Goal: Task Accomplishment & Management: Manage account settings

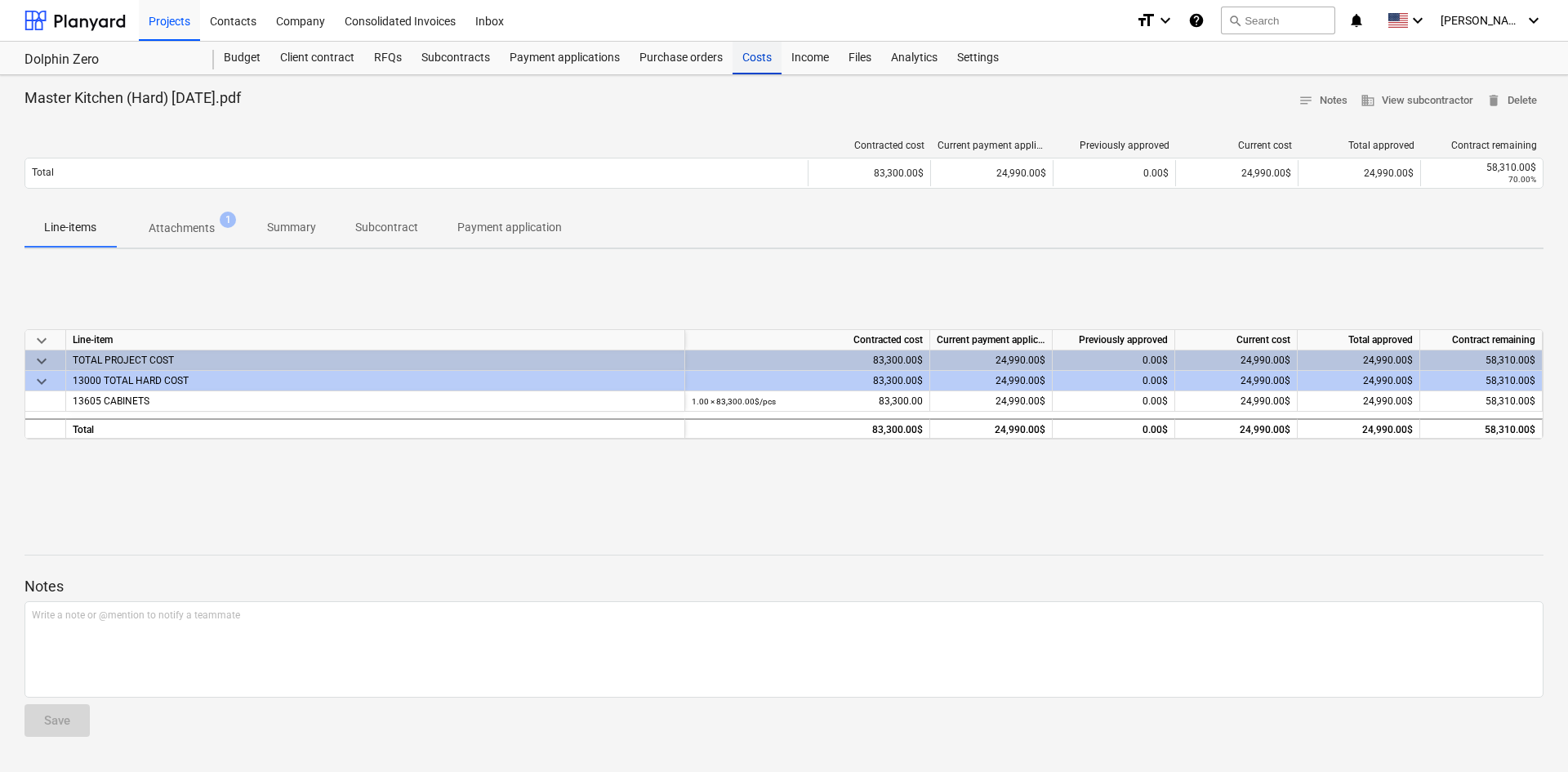
click at [747, 50] on div "Costs" at bounding box center [758, 57] width 49 height 32
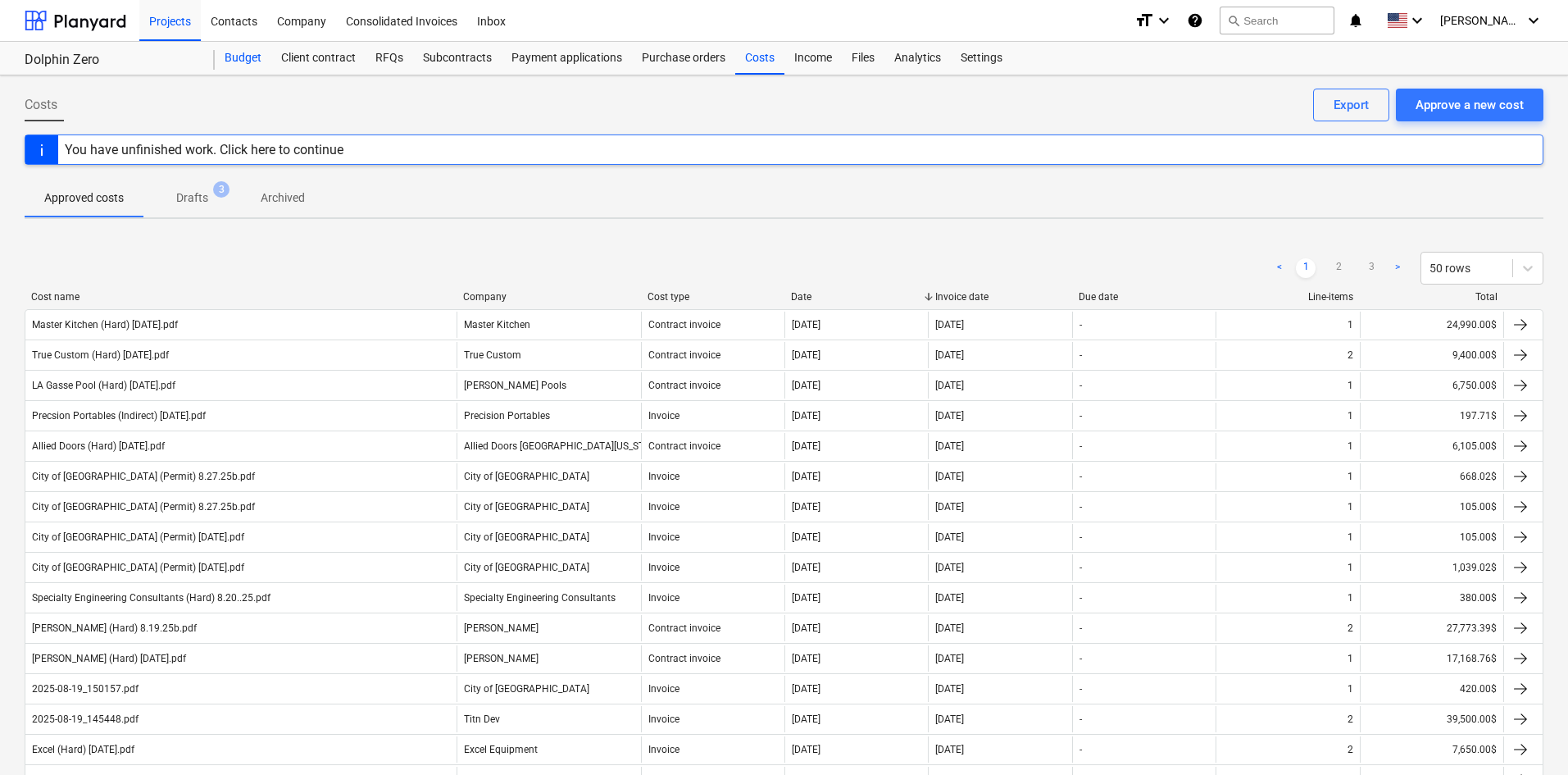
click at [253, 63] on div "Budget" at bounding box center [242, 57] width 56 height 32
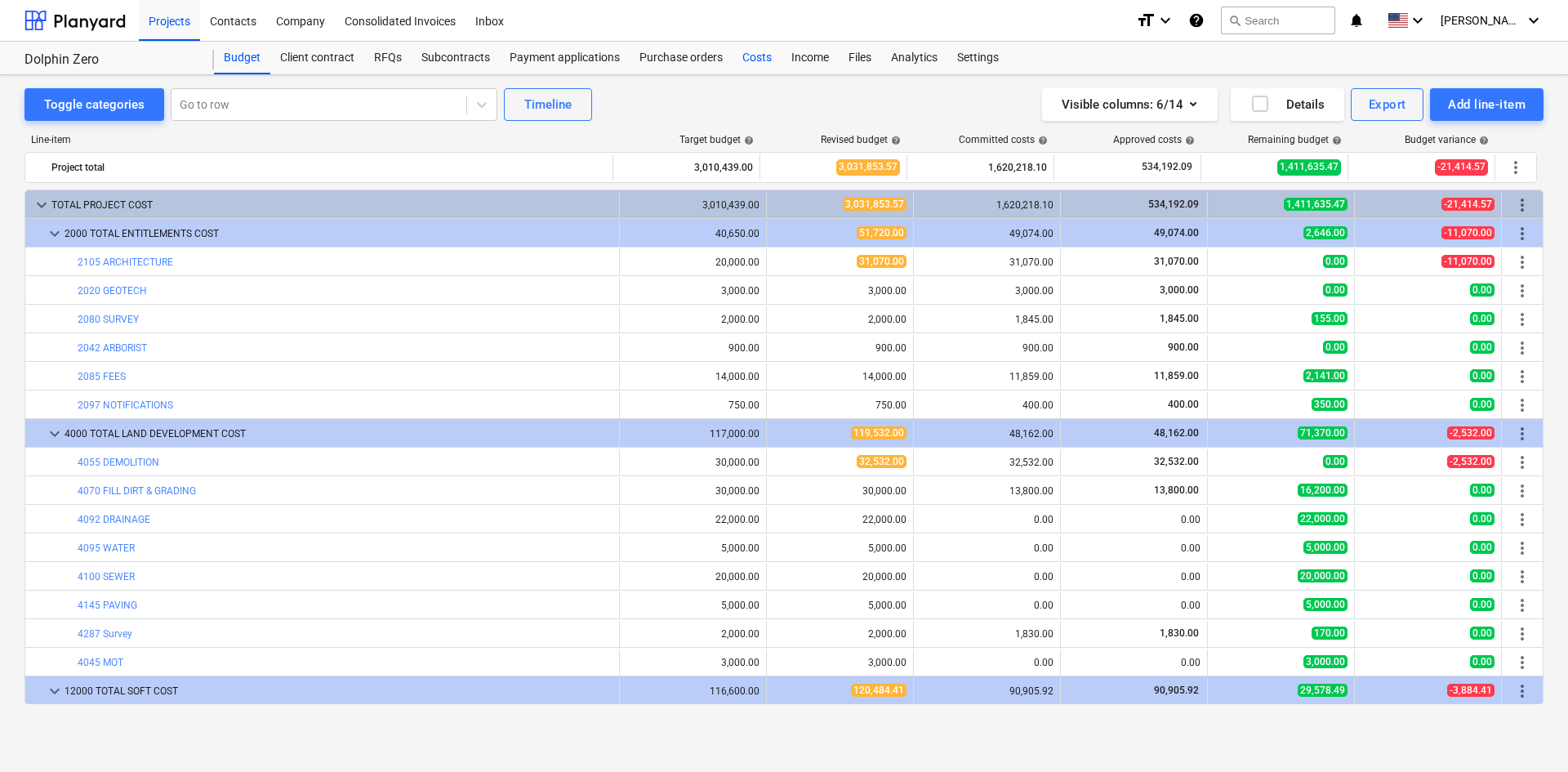
click at [751, 71] on div "Costs" at bounding box center [758, 57] width 49 height 32
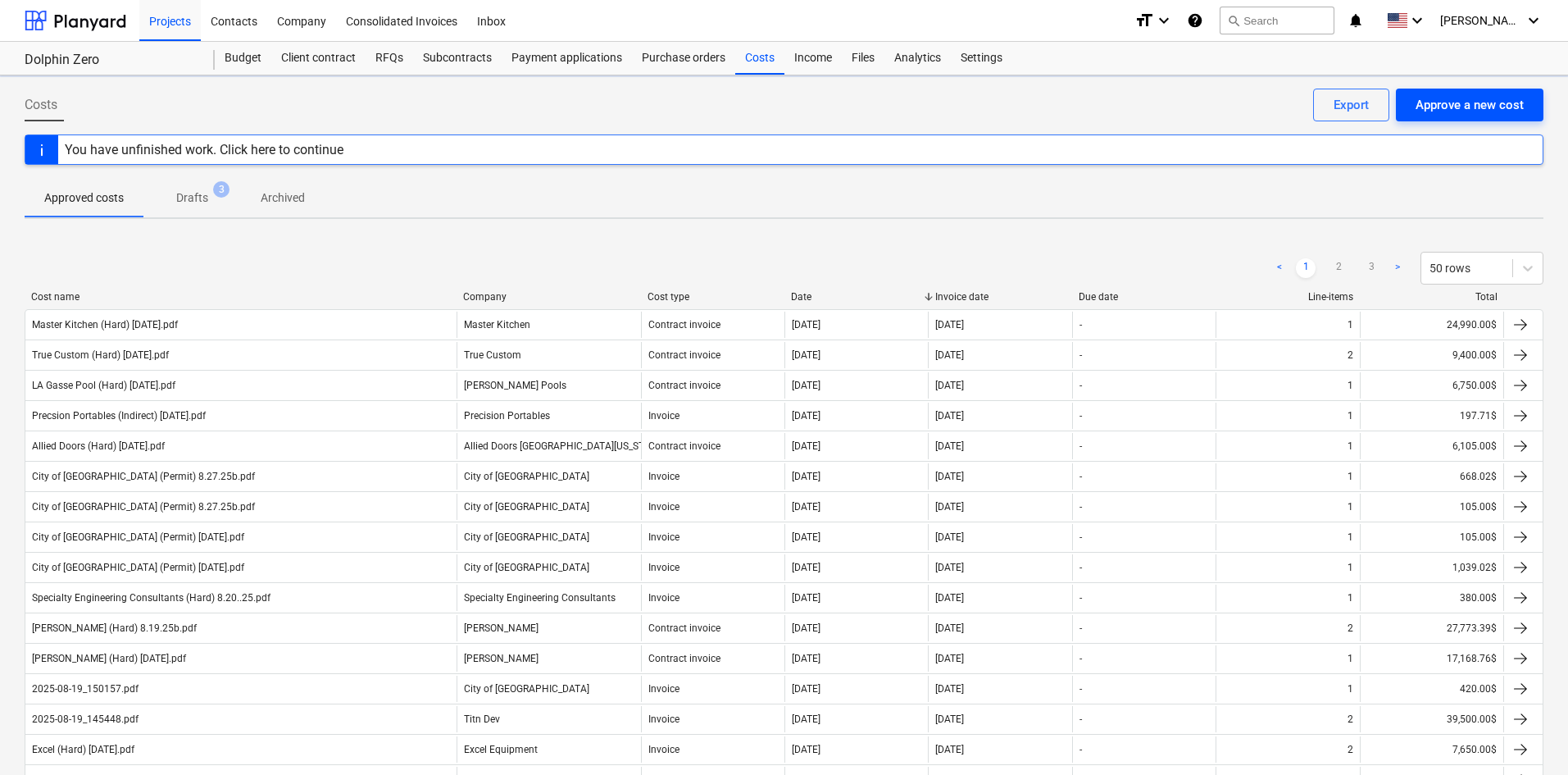
click at [1451, 109] on div "Approve a new cost" at bounding box center [1470, 105] width 108 height 22
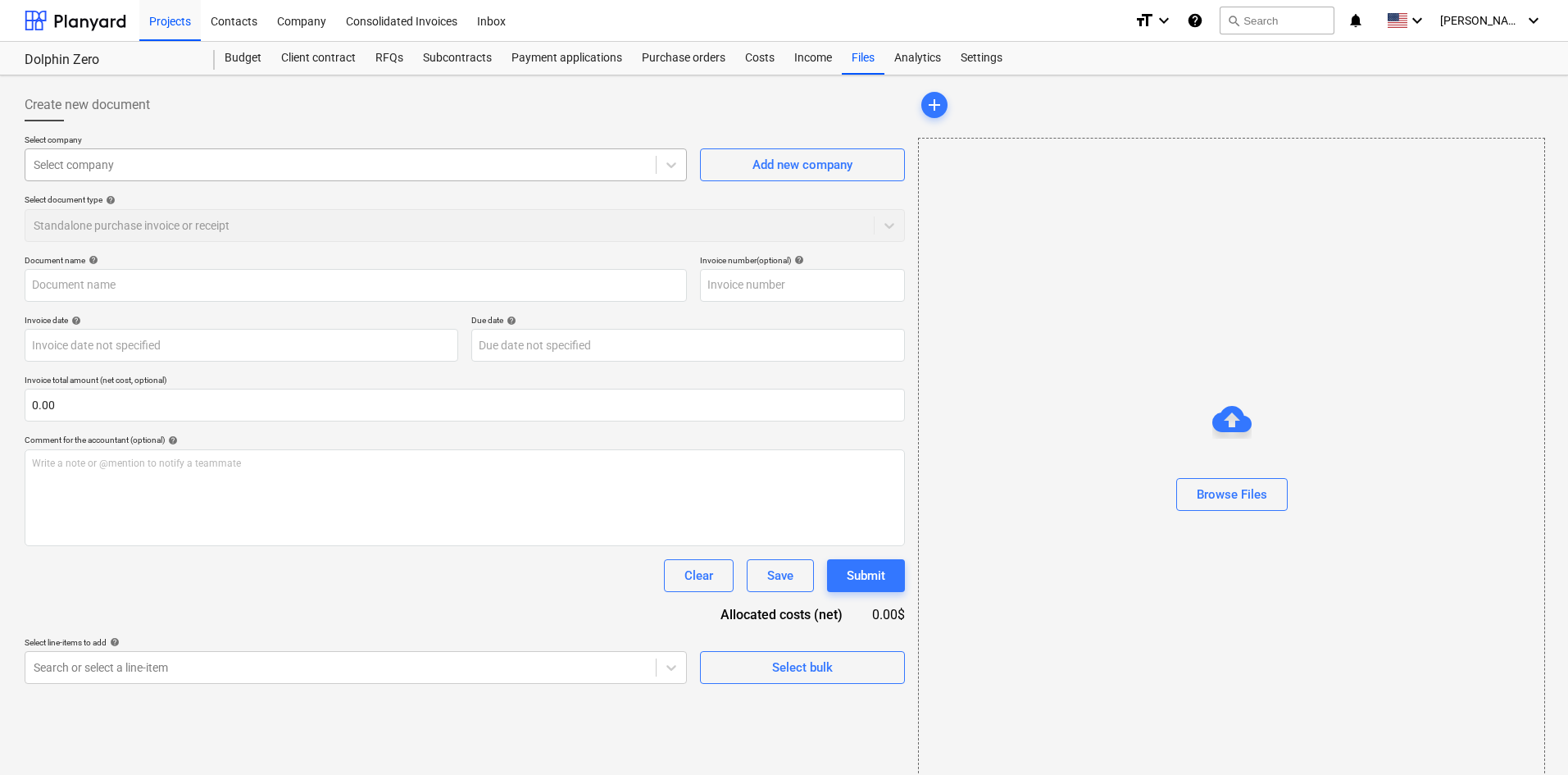
click at [121, 157] on div at bounding box center [340, 164] width 614 height 17
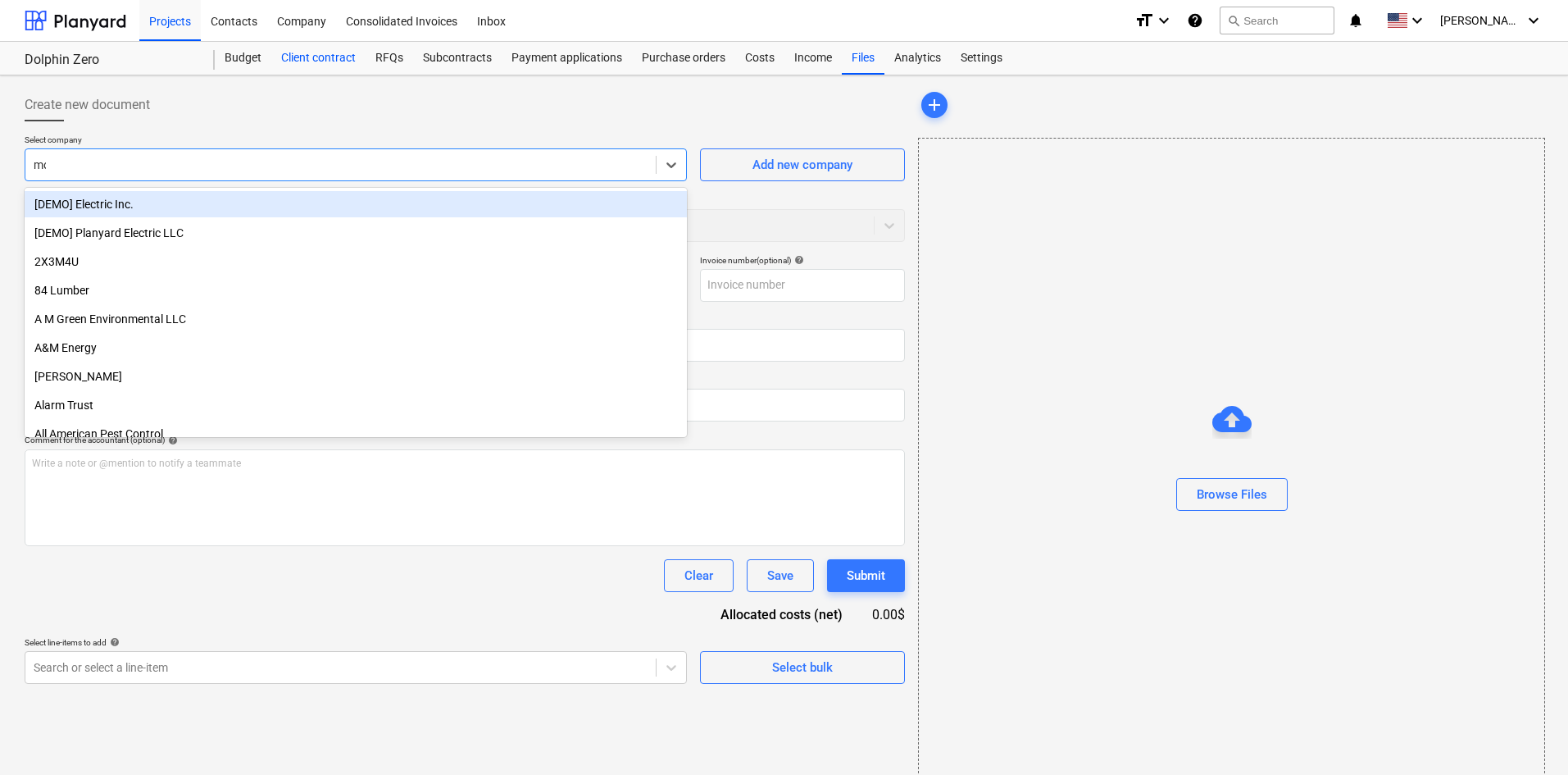
type input "mot"
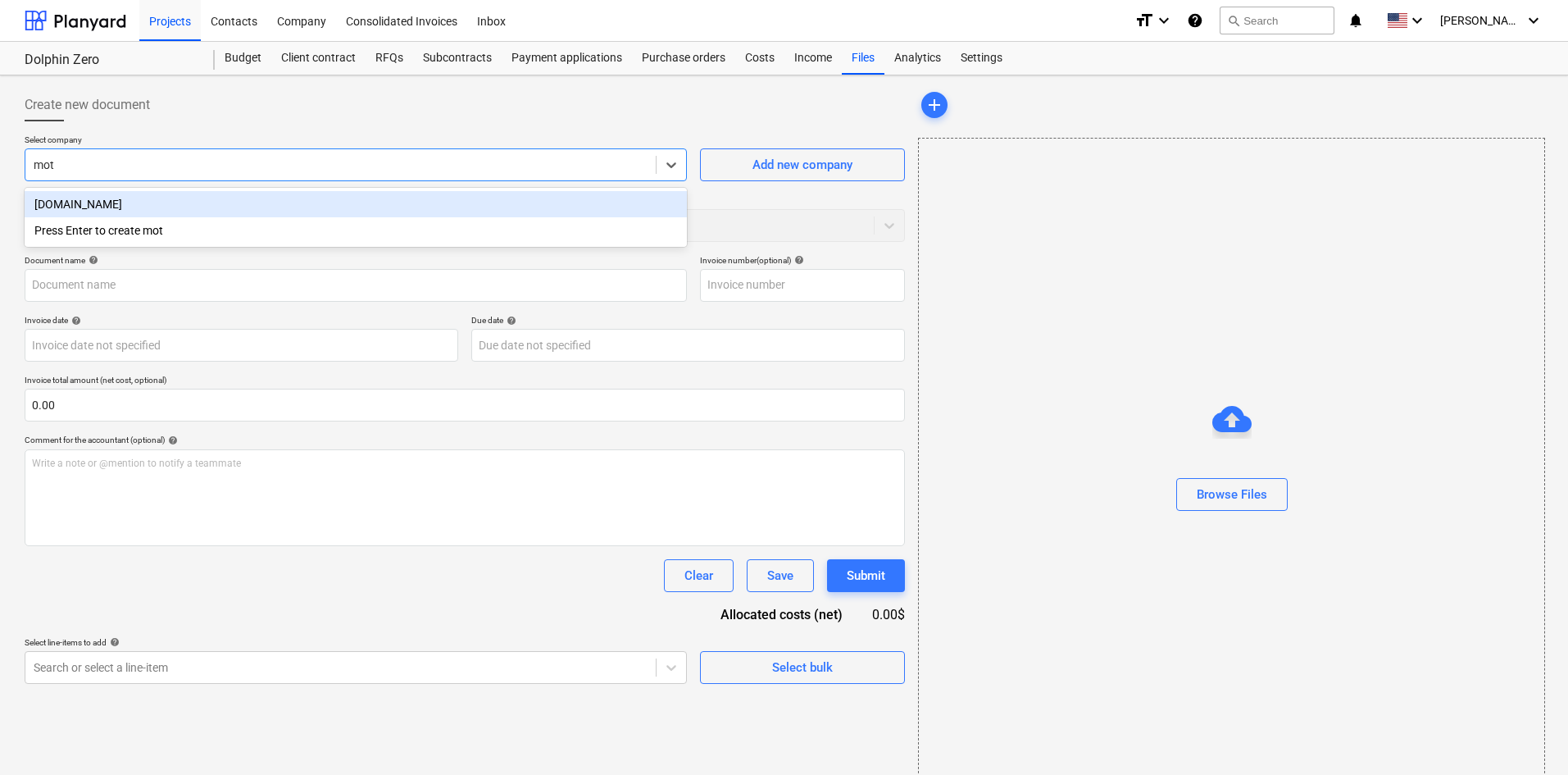
click at [184, 208] on div "[DOMAIN_NAME]" at bounding box center [356, 204] width 662 height 27
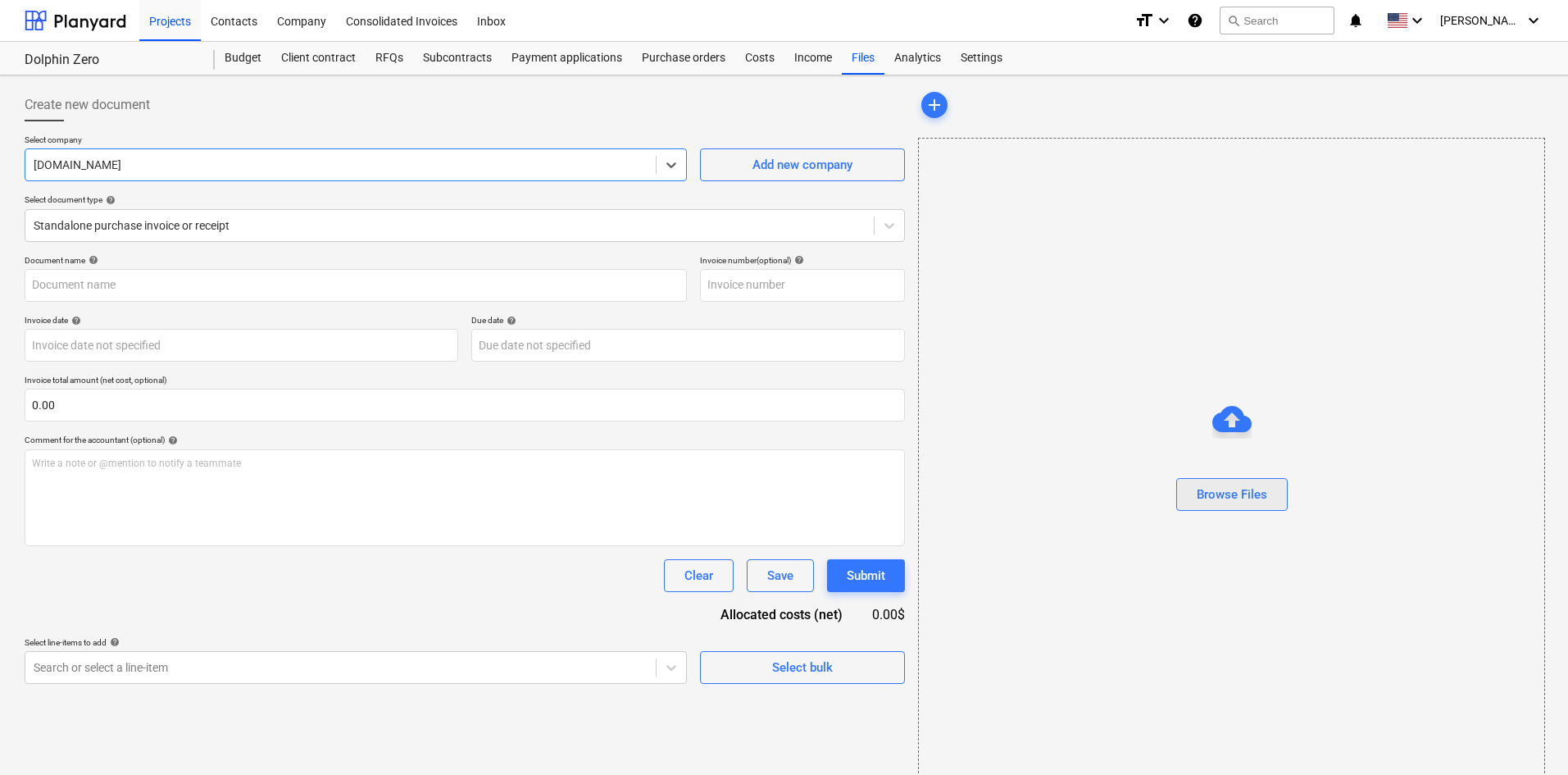
click at [1273, 490] on button "Browse Files" at bounding box center [1231, 493] width 111 height 32
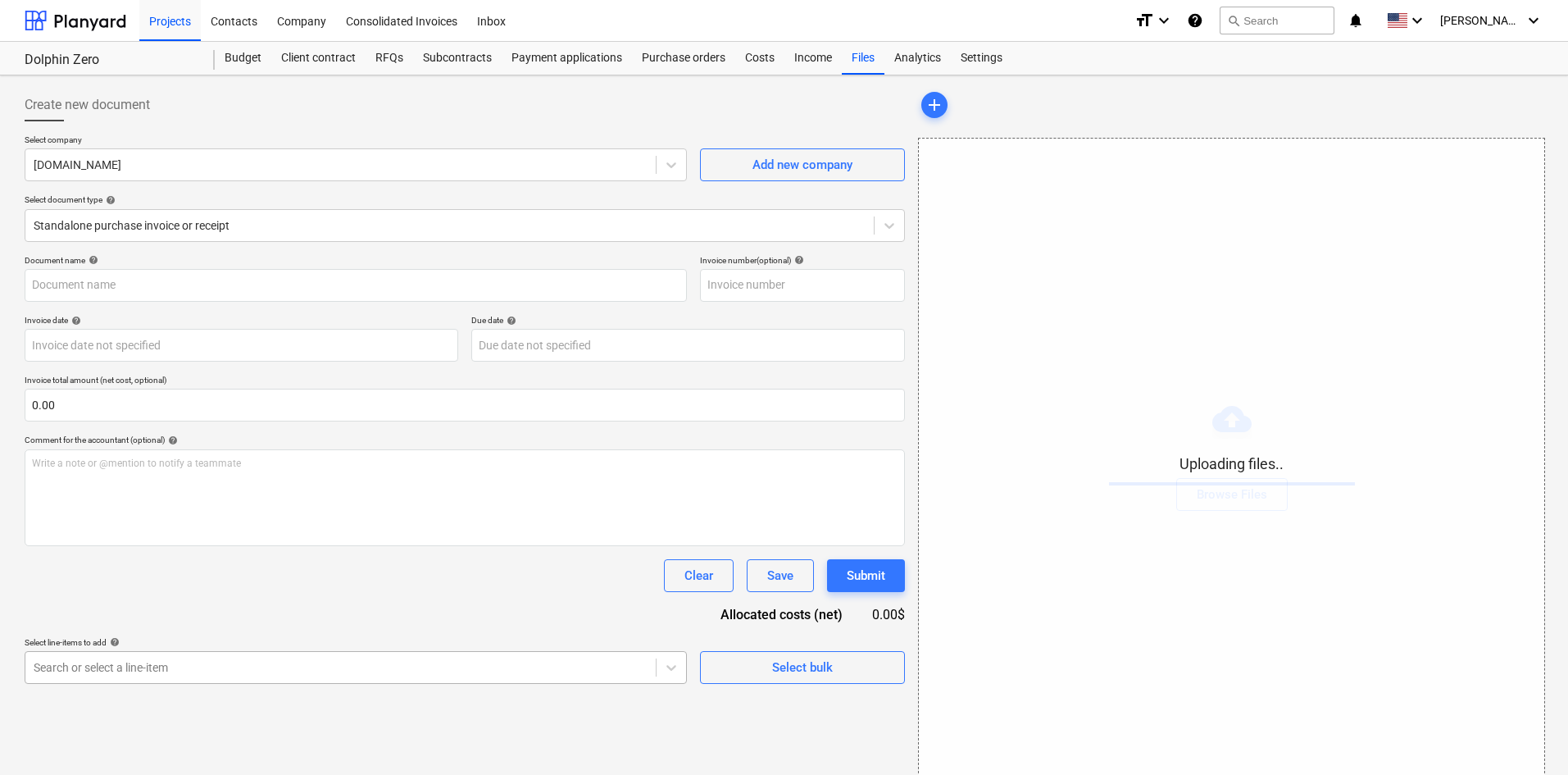
click at [360, 673] on body "Projects Contacts Company Consolidated Invoices Inbox format_size keyboard_arro…" at bounding box center [784, 387] width 1568 height 775
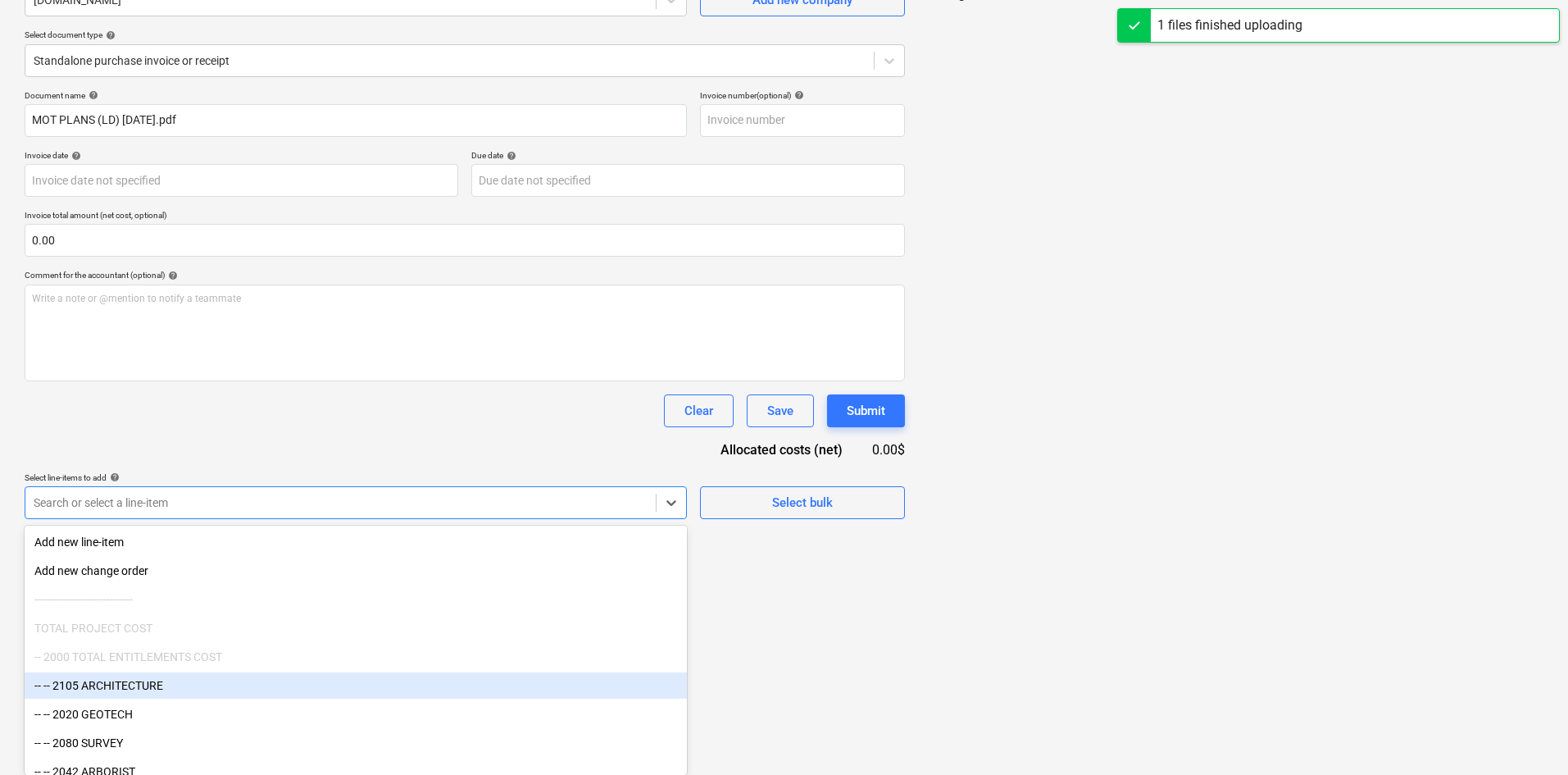
type input "MOT PLANS (LD) [DATE].pdf"
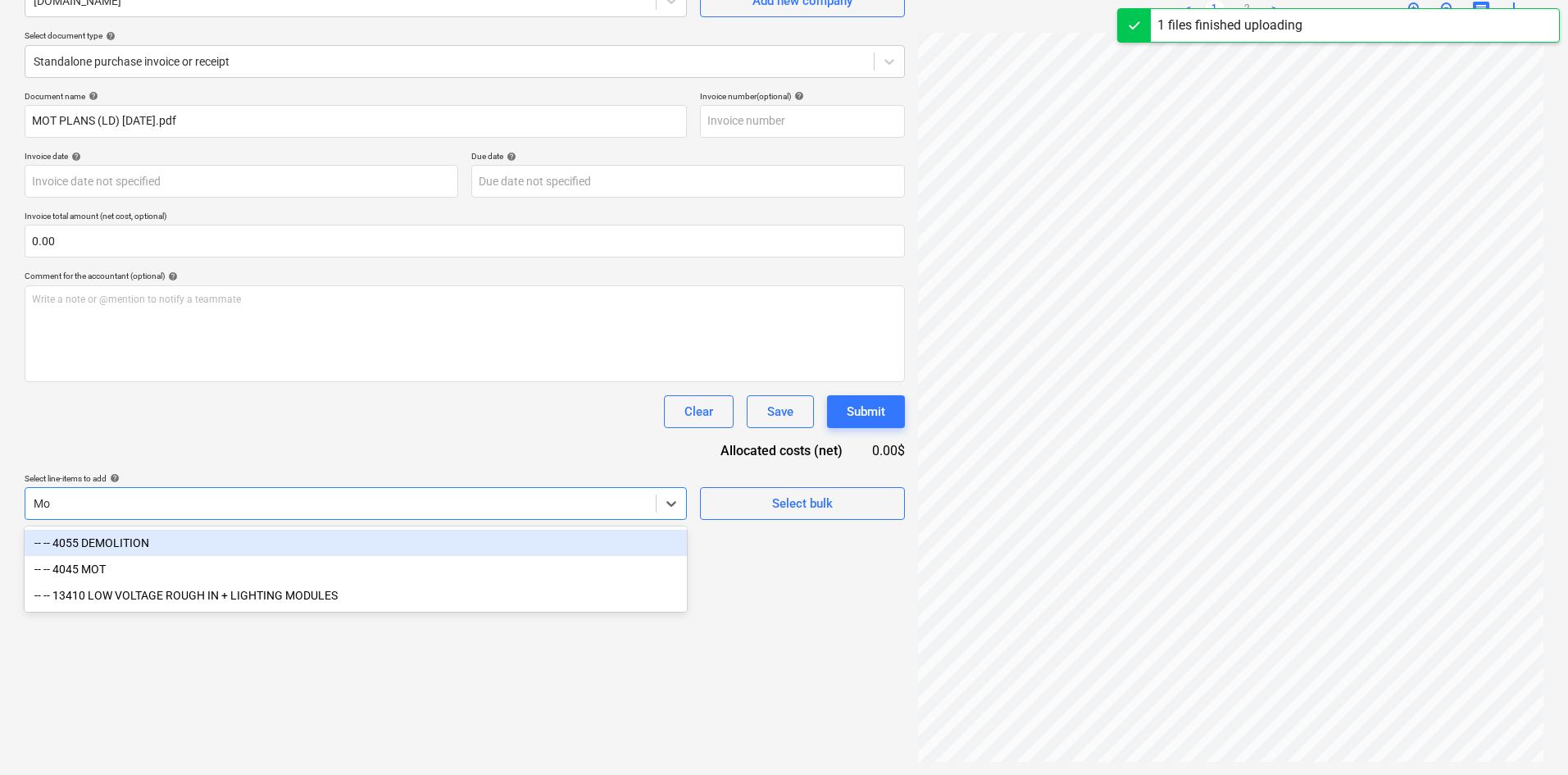
scroll to position [3, 0]
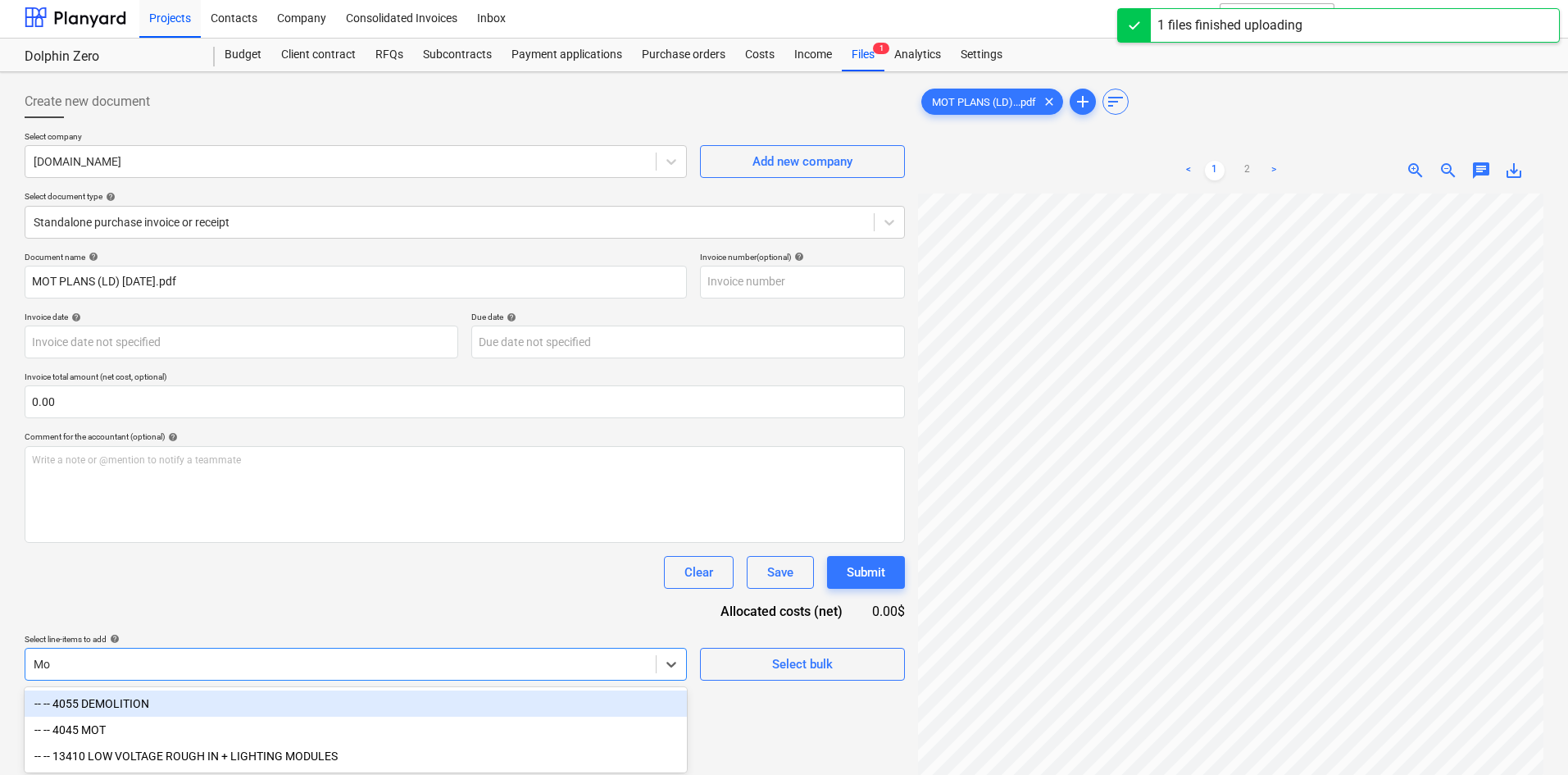
type input "Mot"
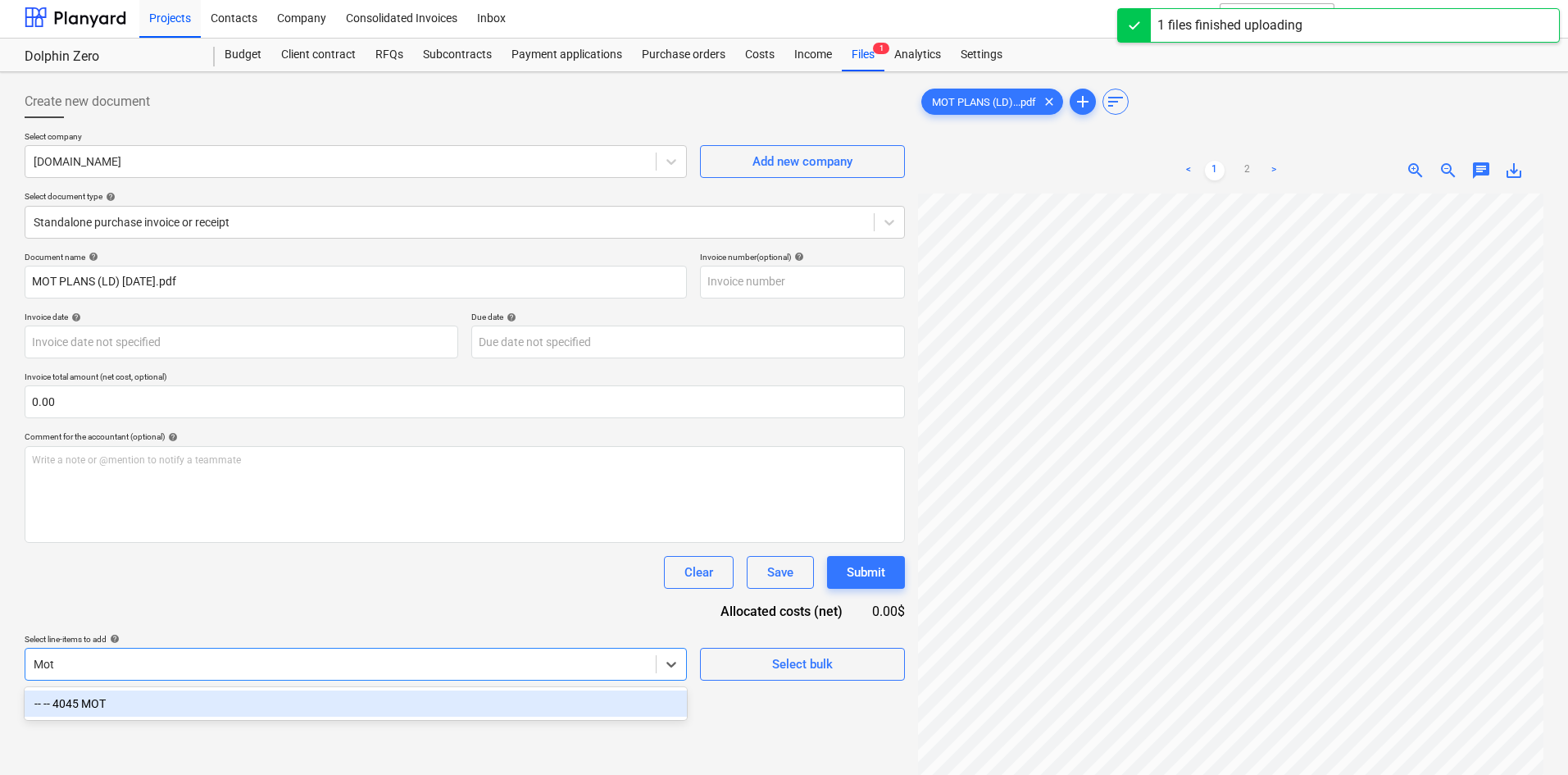
click at [246, 701] on div "-- -- 4045 MOT" at bounding box center [356, 703] width 662 height 27
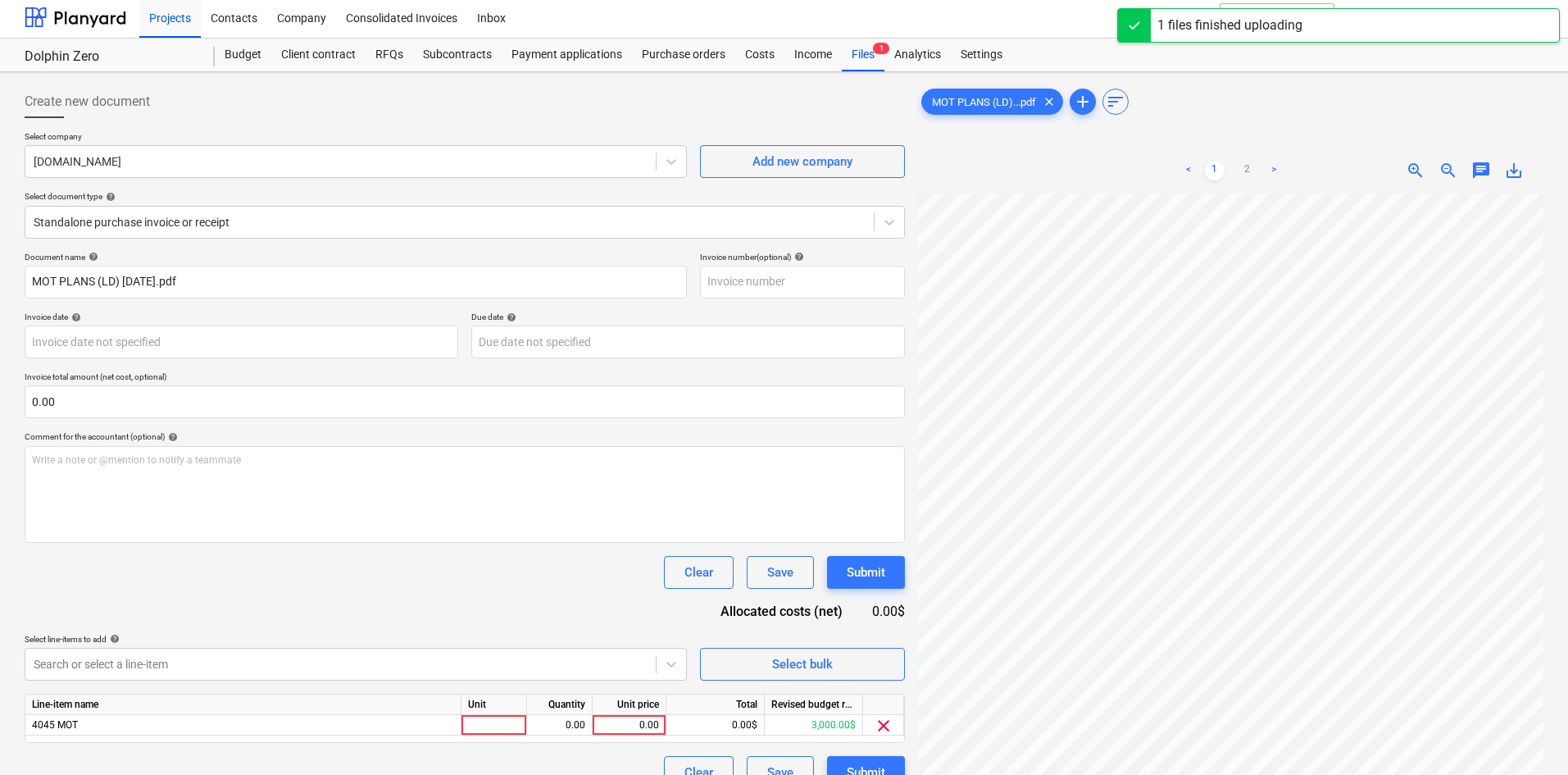
click at [373, 598] on div "Document name help MOT PLANS (LD) [DATE].pdf Invoice number (optional) help Inv…" at bounding box center [465, 520] width 881 height 537
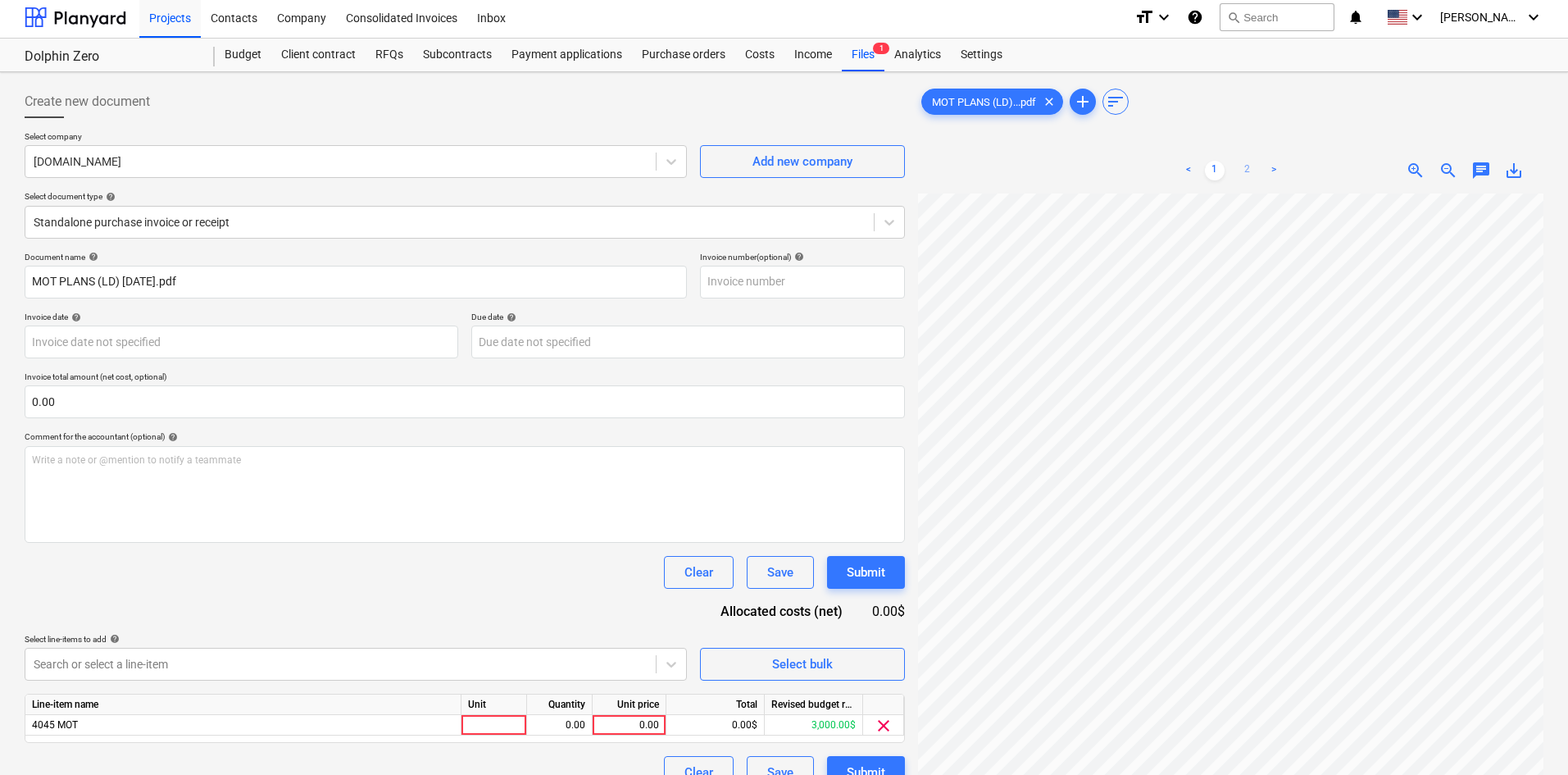
click at [1250, 168] on link "2" at bounding box center [1248, 170] width 20 height 20
click at [611, 722] on div "0.00" at bounding box center [628, 725] width 60 height 21
type input "267.50"
click at [499, 604] on div "Document name help MOT PLANS (LD) [DATE].pdf Invoice number (optional) help Inv…" at bounding box center [465, 520] width 881 height 537
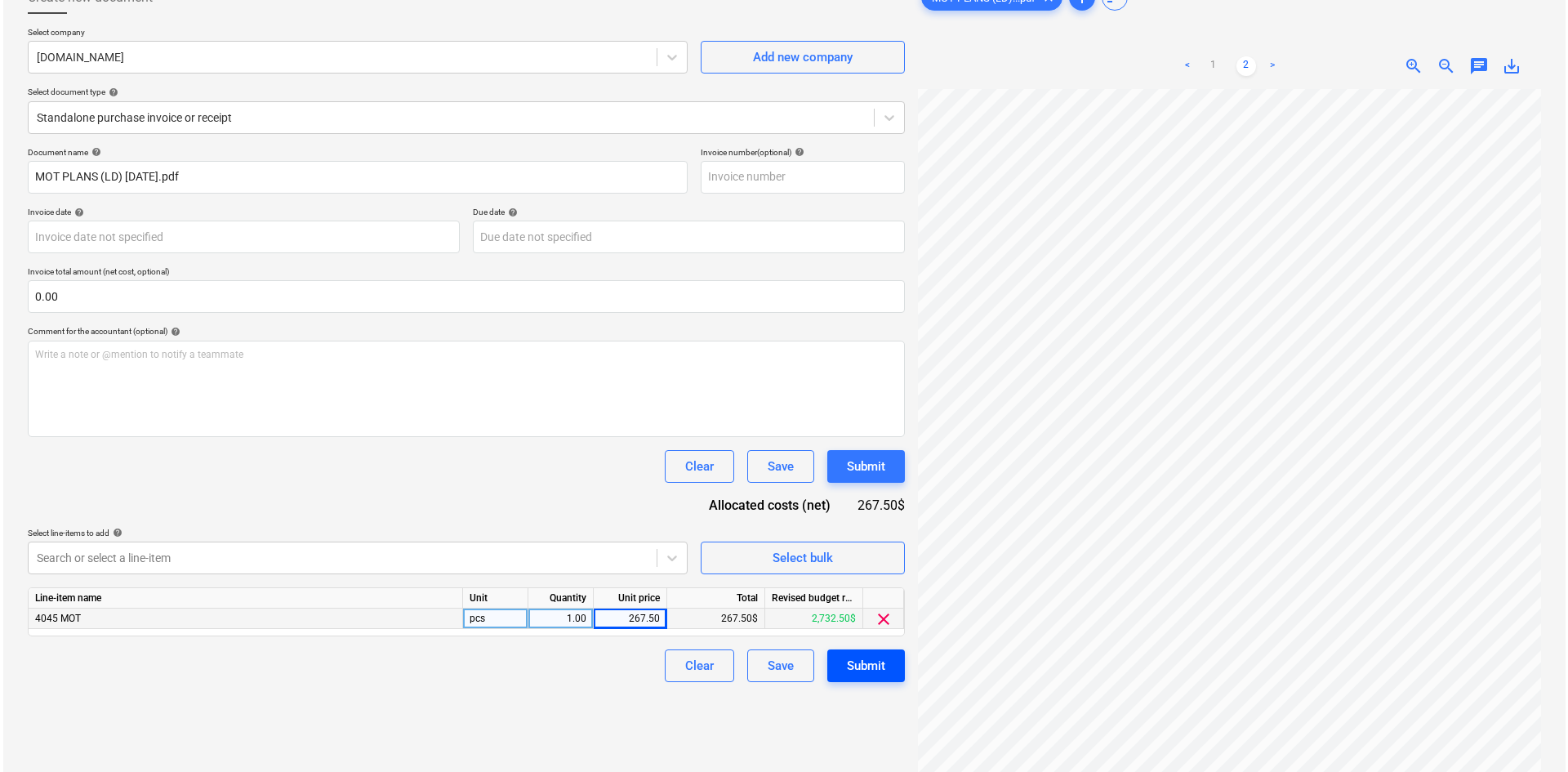
scroll to position [163, 0]
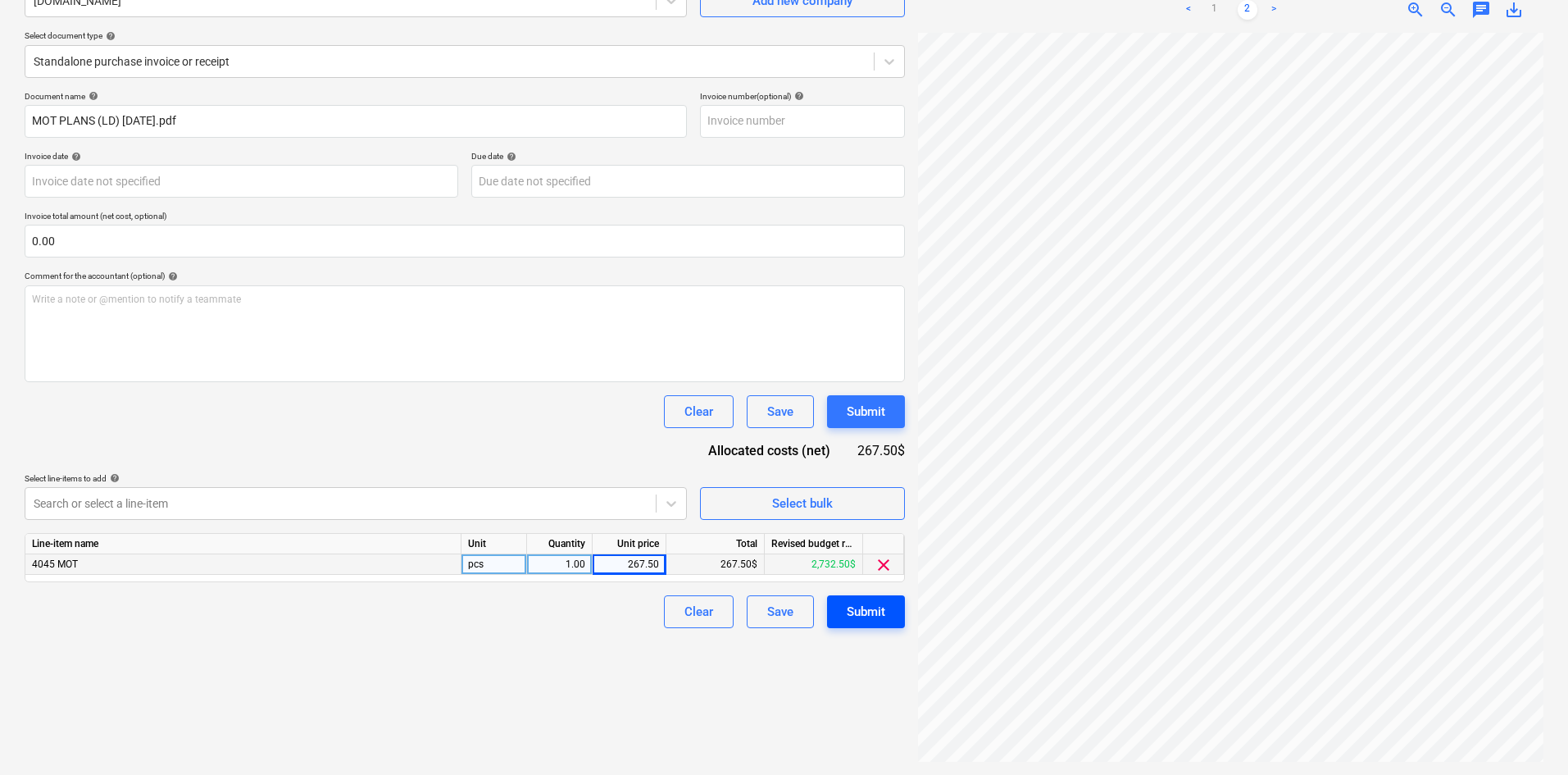
click at [874, 606] on div "Submit" at bounding box center [866, 612] width 38 height 22
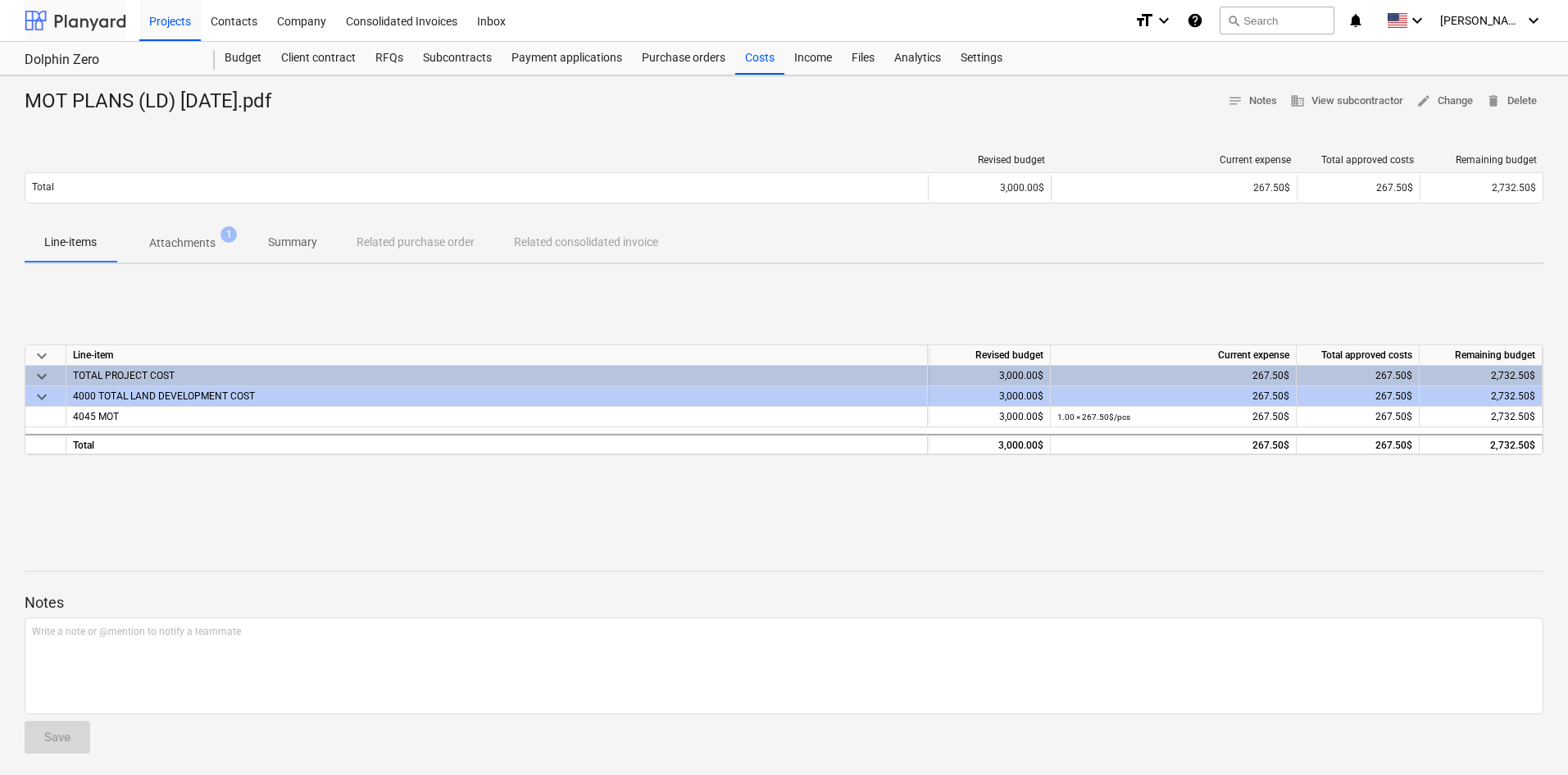
click at [82, 17] on div at bounding box center [75, 21] width 101 height 41
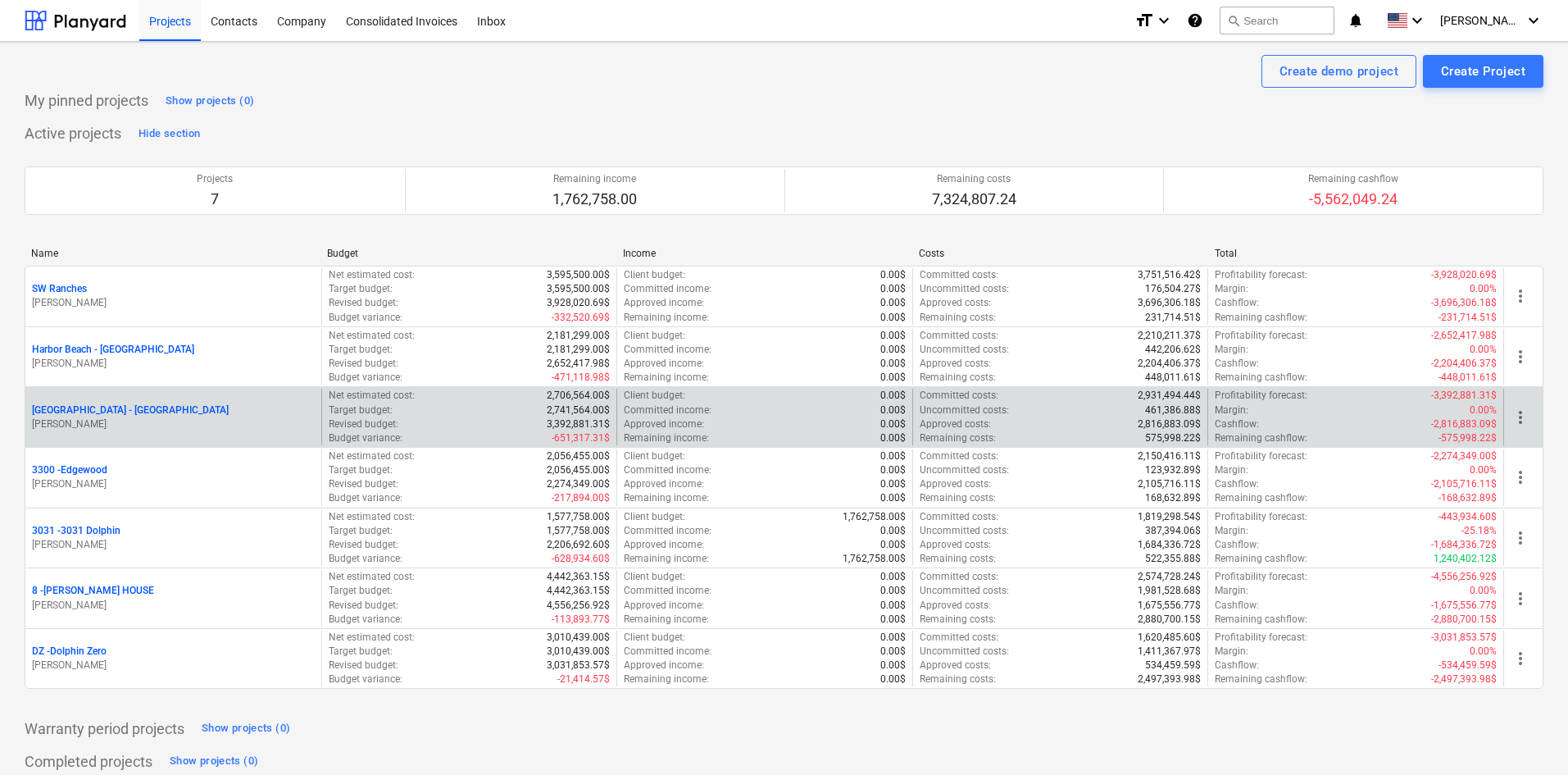
click at [123, 408] on p "[GEOGRAPHIC_DATA] - [GEOGRAPHIC_DATA]" at bounding box center [130, 410] width 197 height 14
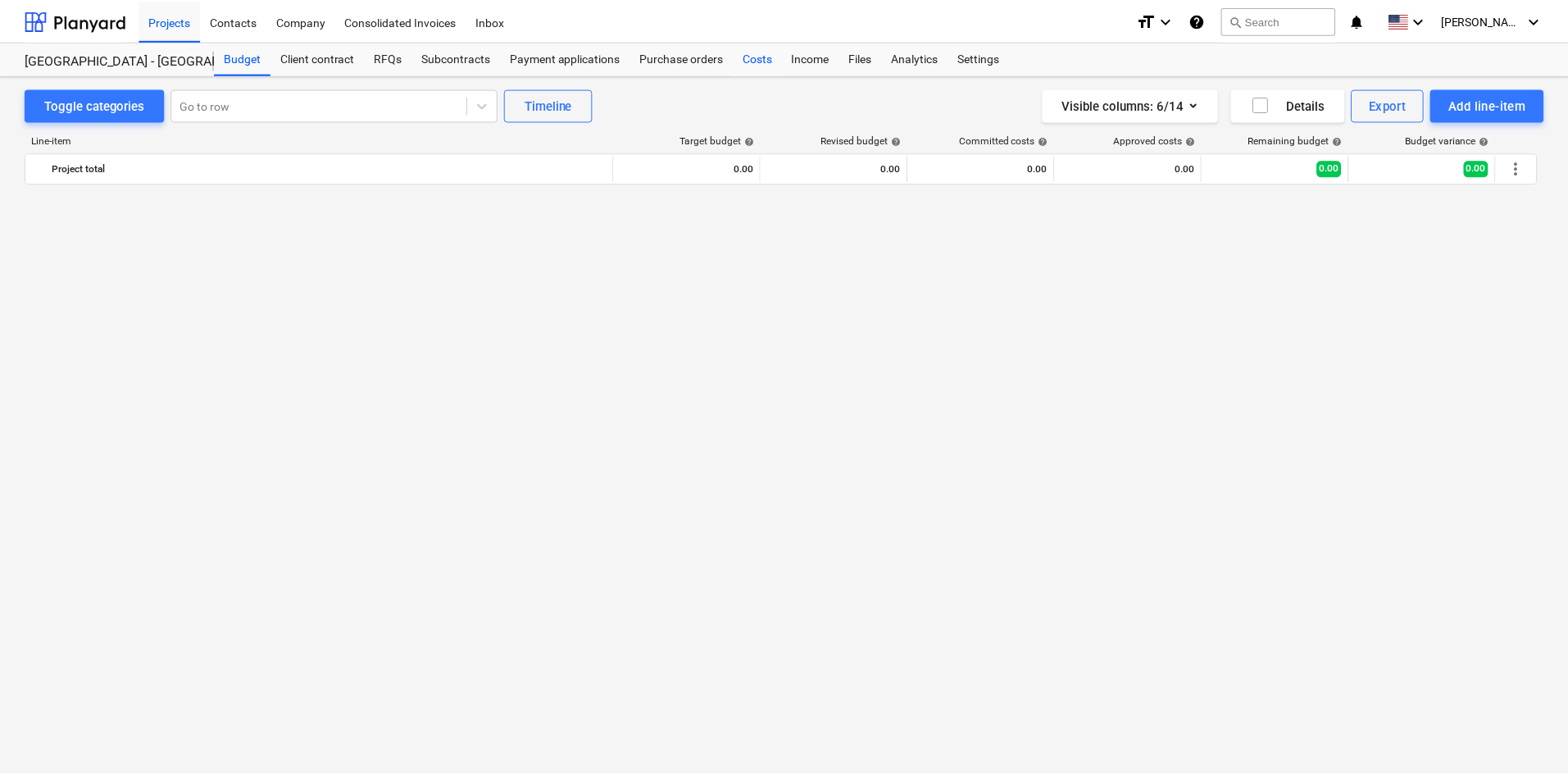
scroll to position [2152, 0]
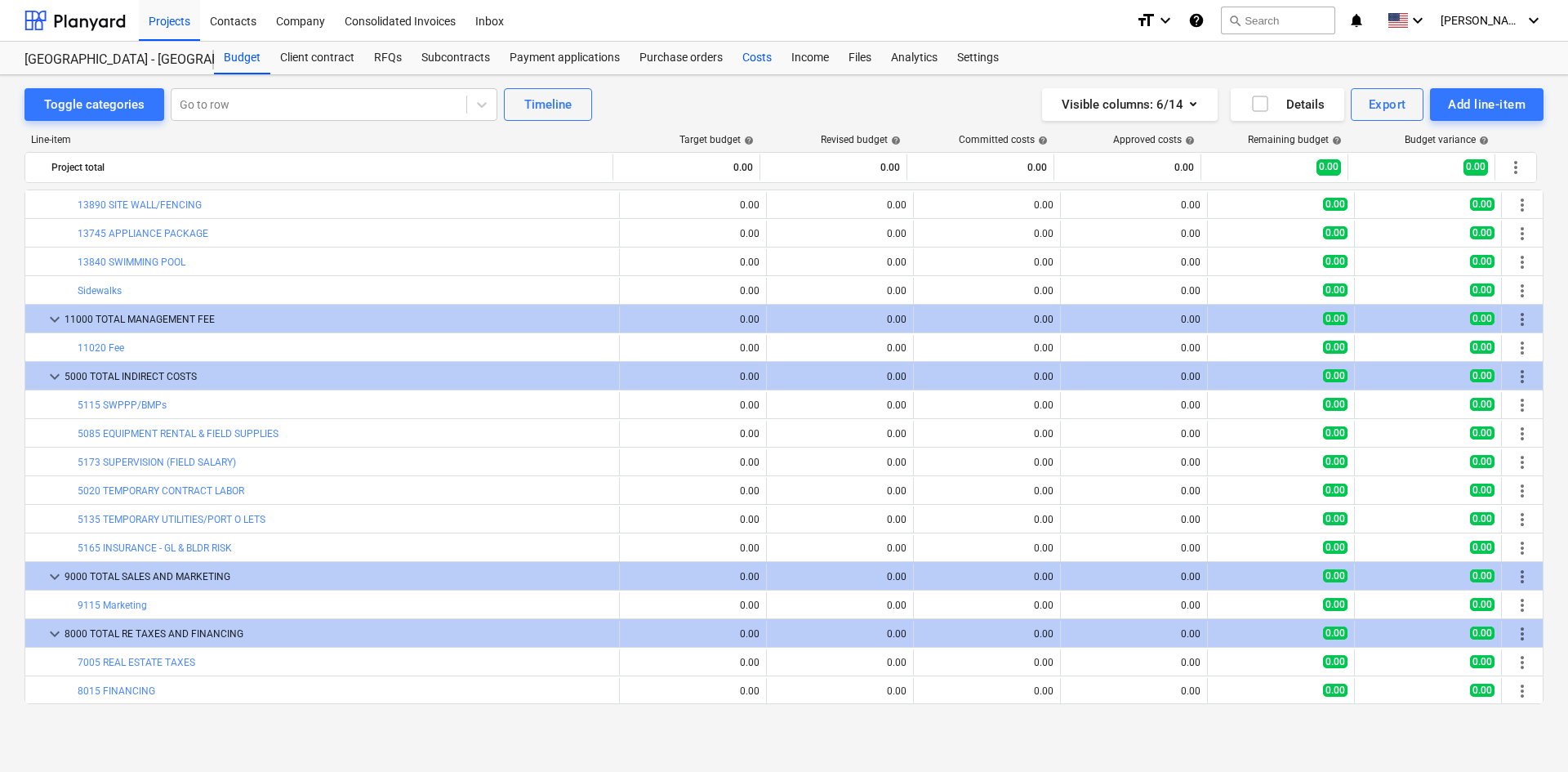
click at [751, 60] on div "Costs" at bounding box center [758, 57] width 49 height 32
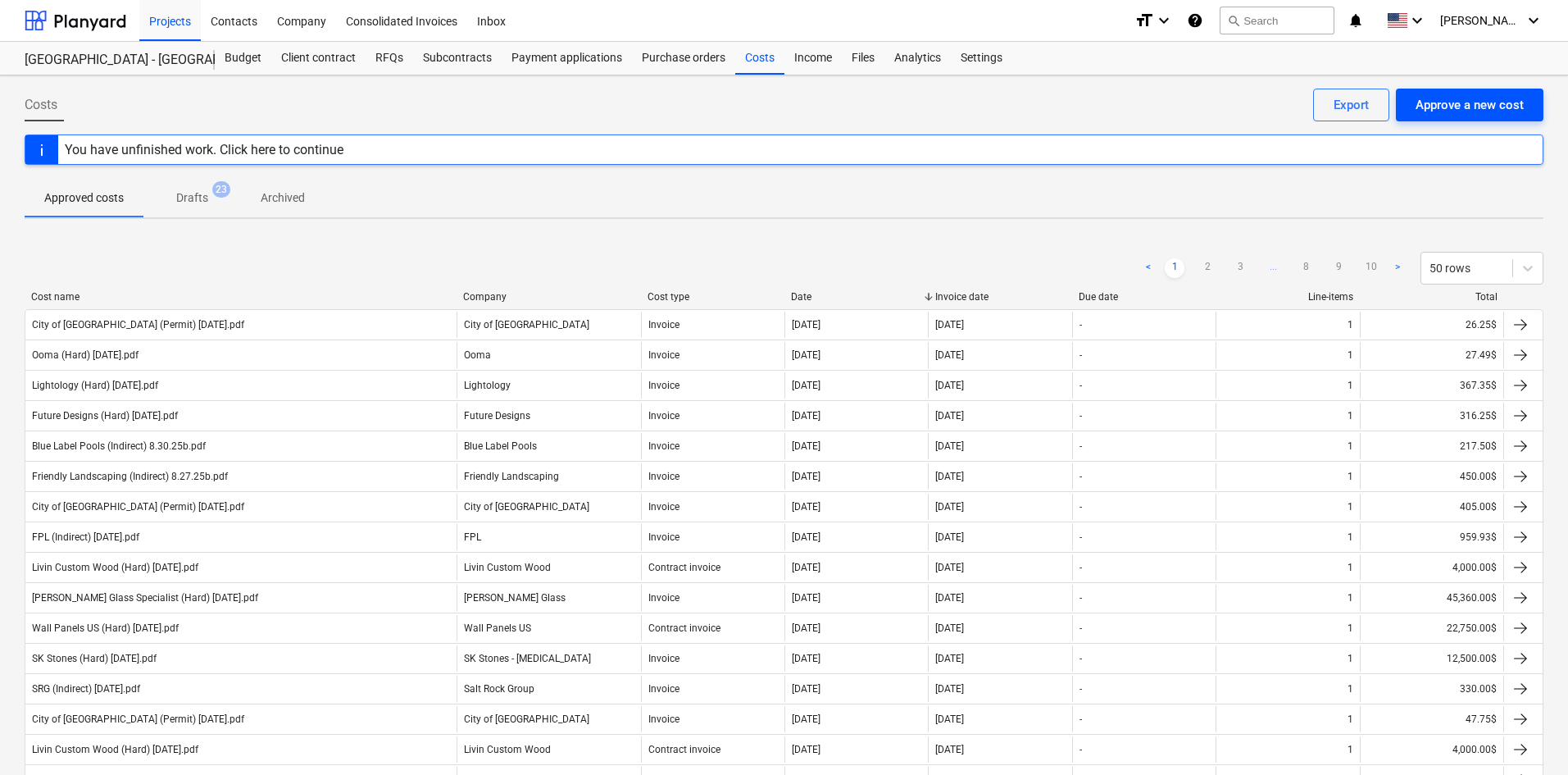
click at [1463, 111] on div "Approve a new cost" at bounding box center [1470, 105] width 108 height 22
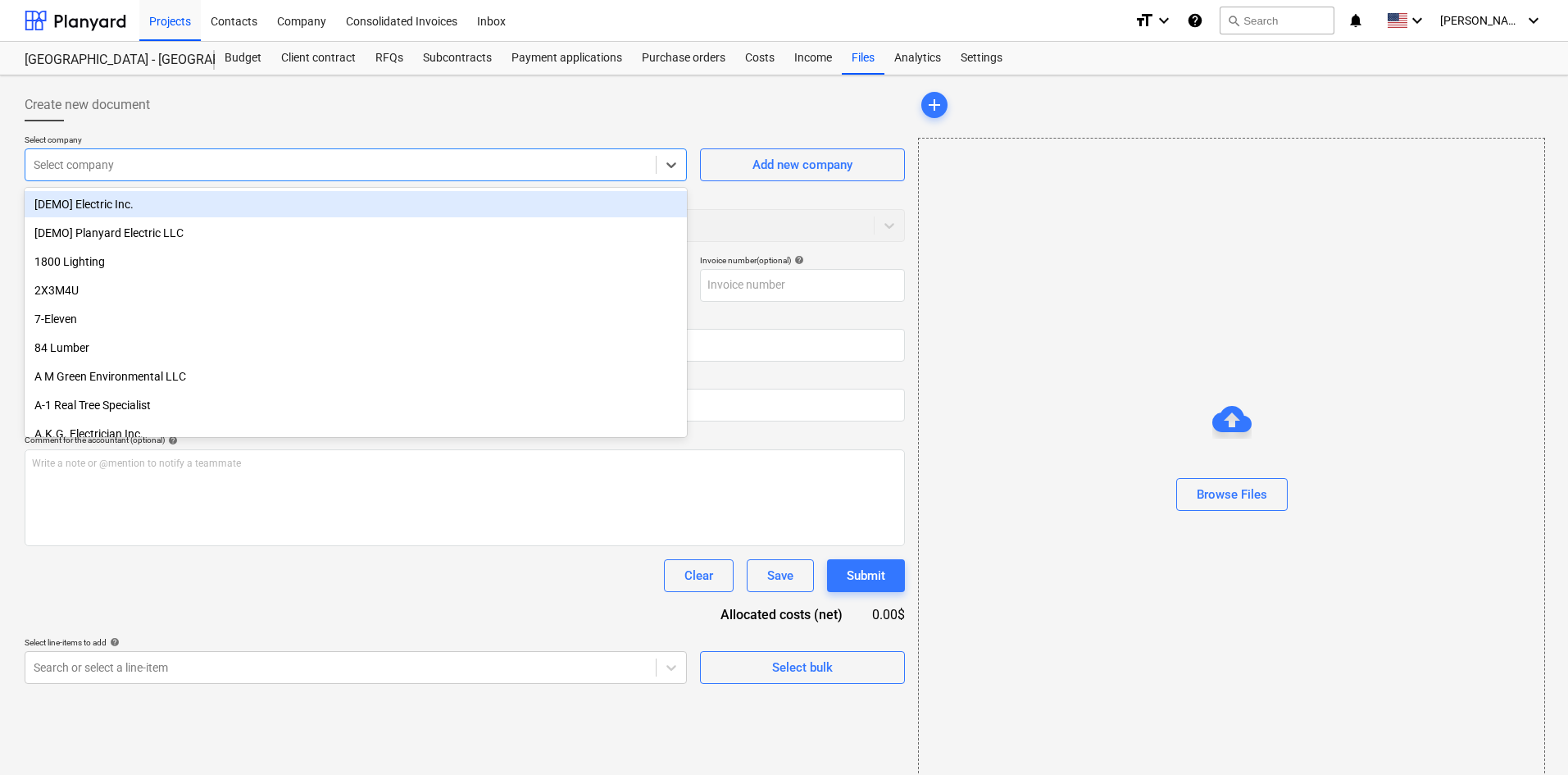
click at [198, 169] on div at bounding box center [340, 164] width 614 height 17
type input "risk"
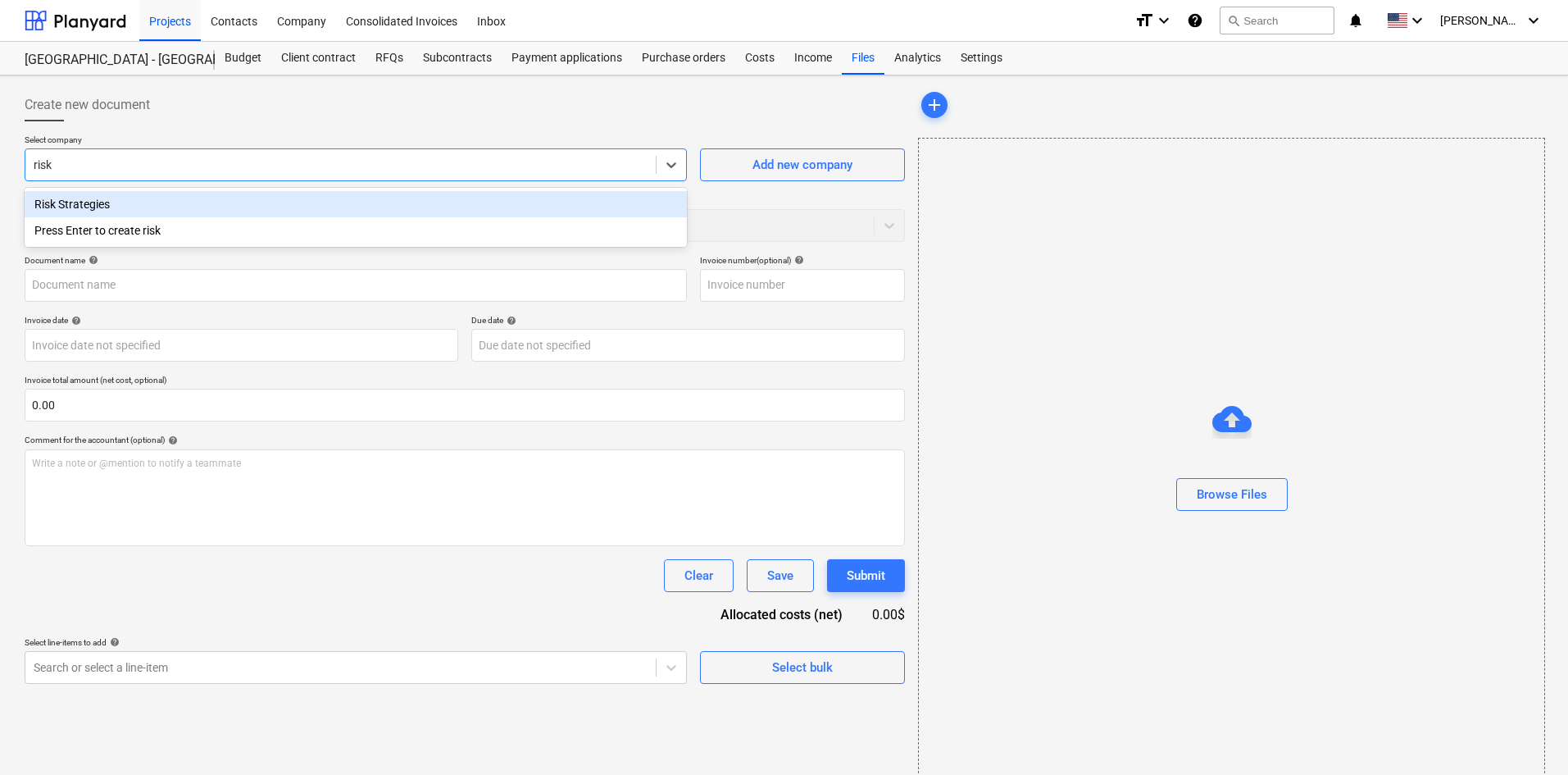
click at [191, 204] on div "Risk Strategies" at bounding box center [356, 204] width 662 height 27
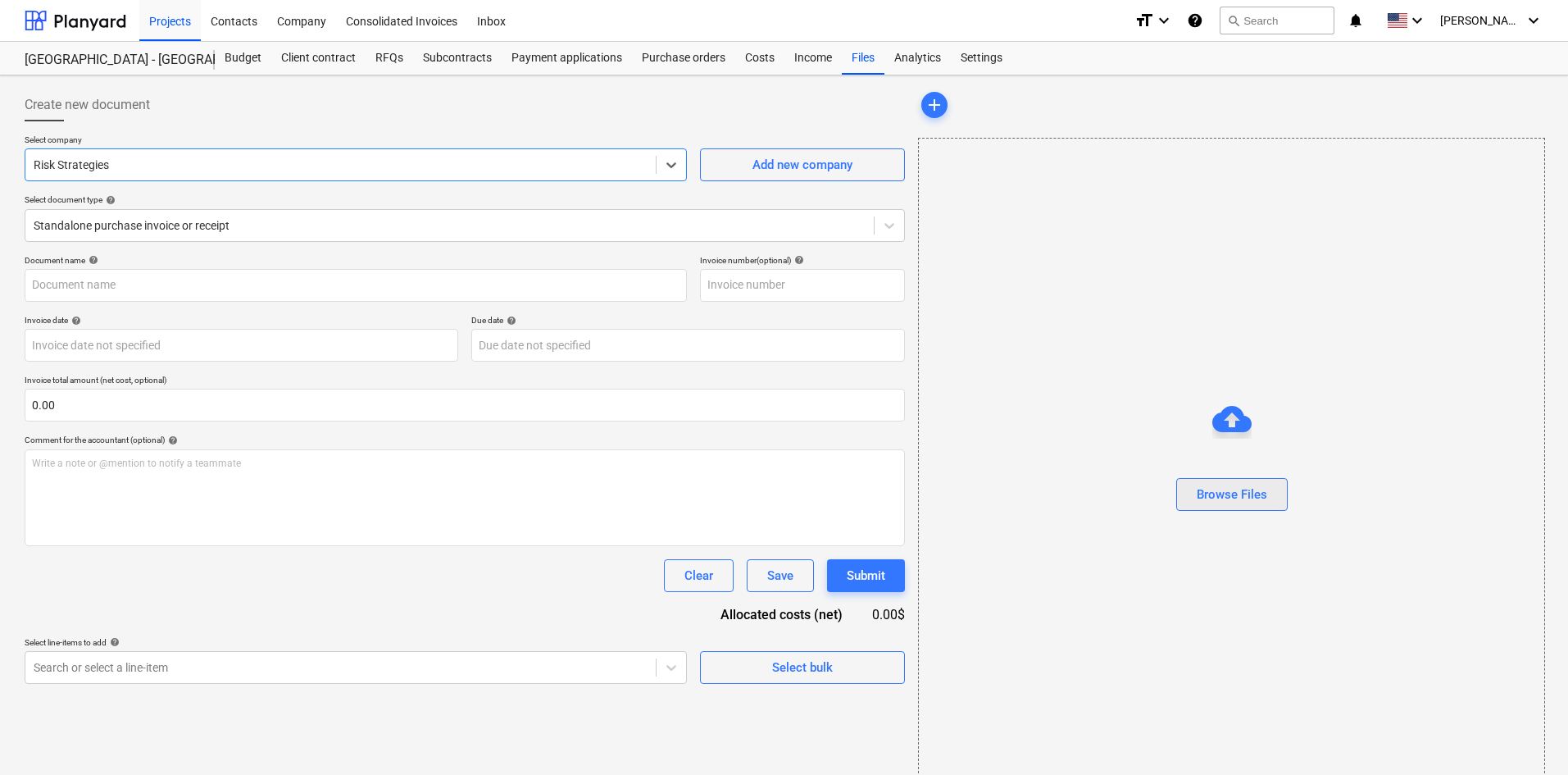
click at [1214, 486] on div "Browse Files" at bounding box center [1232, 494] width 71 height 22
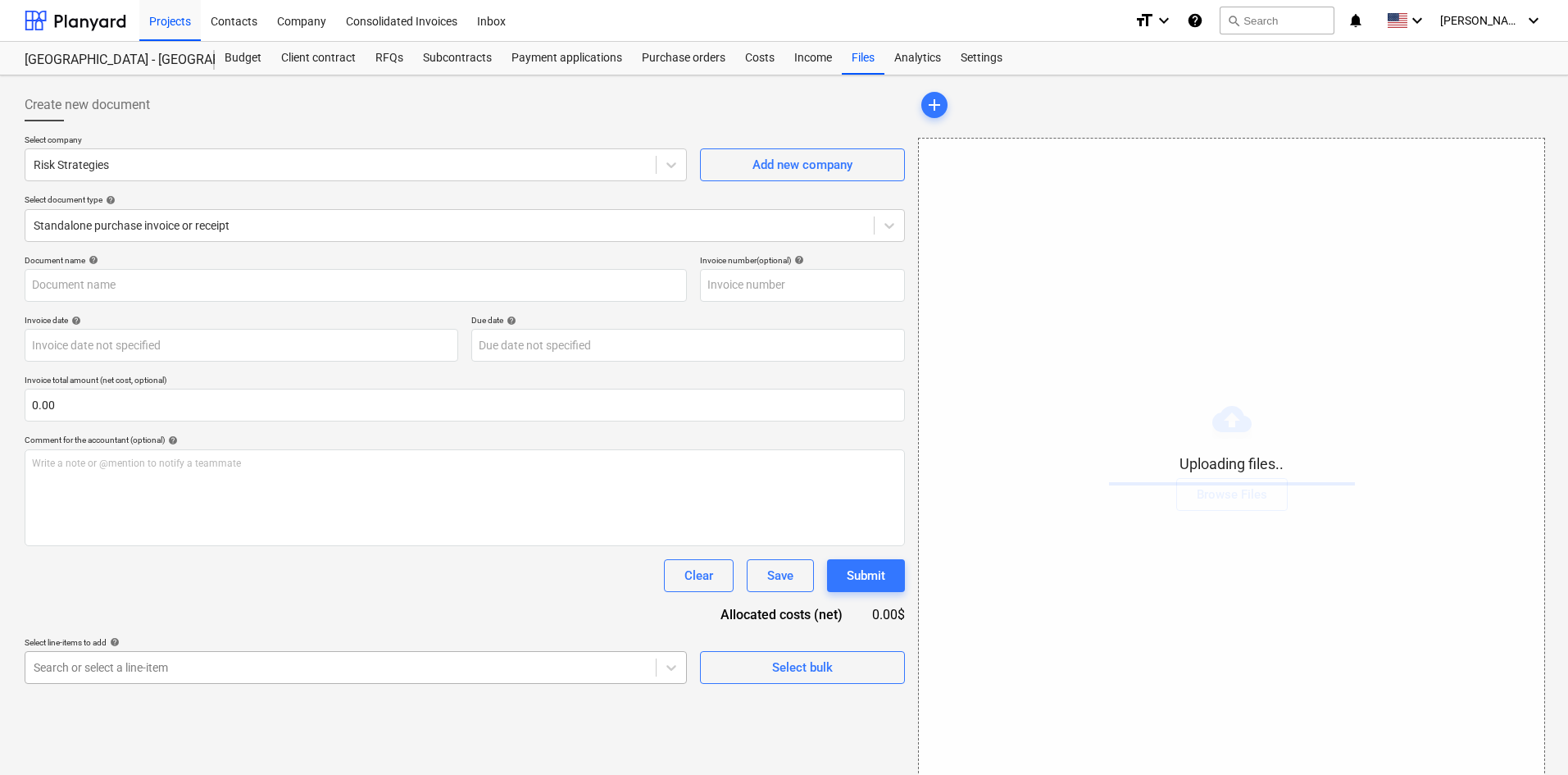
click at [490, 663] on body "Projects Contacts Company Consolidated Invoices Inbox format_size keyboard_arro…" at bounding box center [784, 387] width 1568 height 775
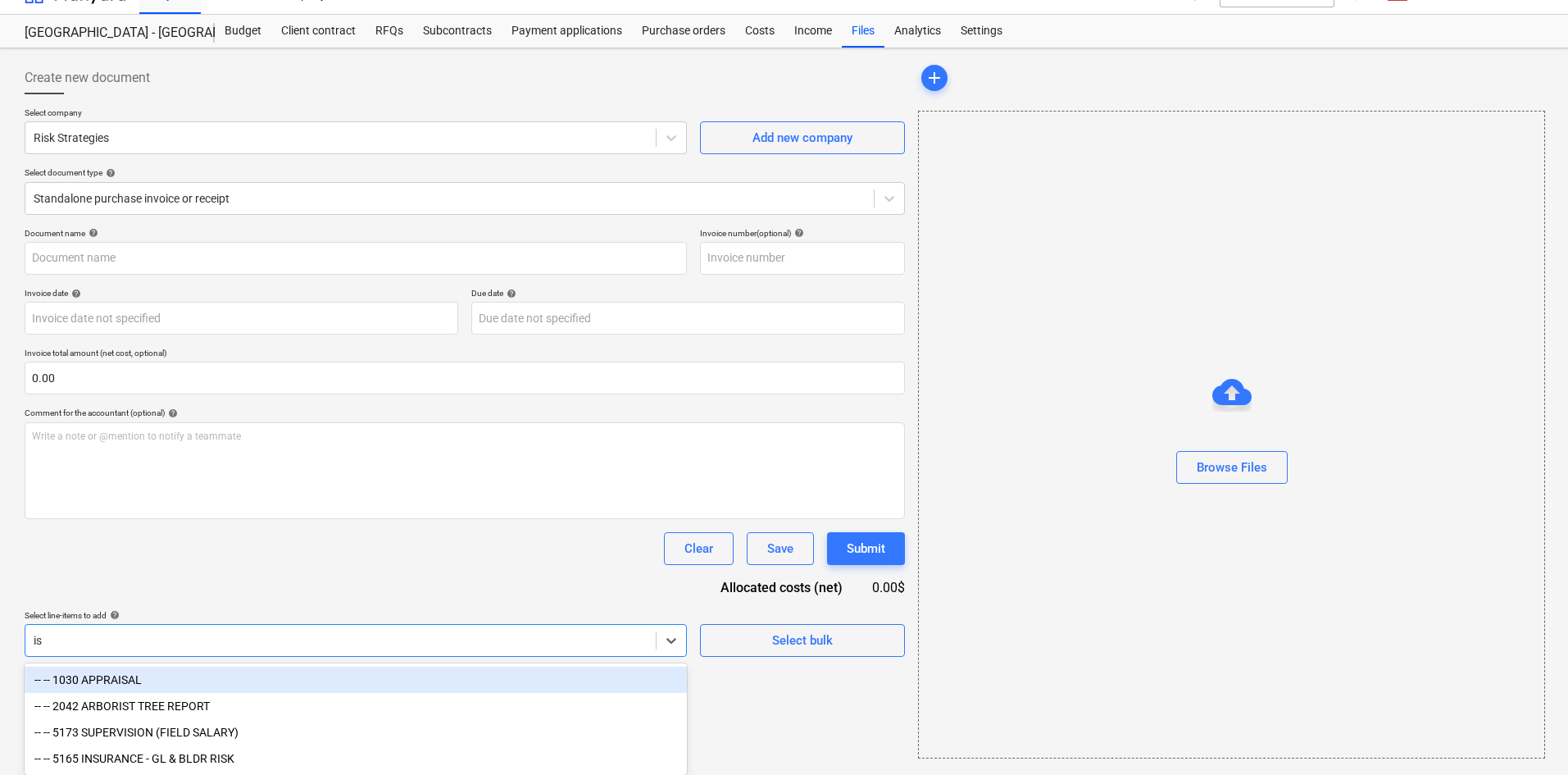
type input "i"
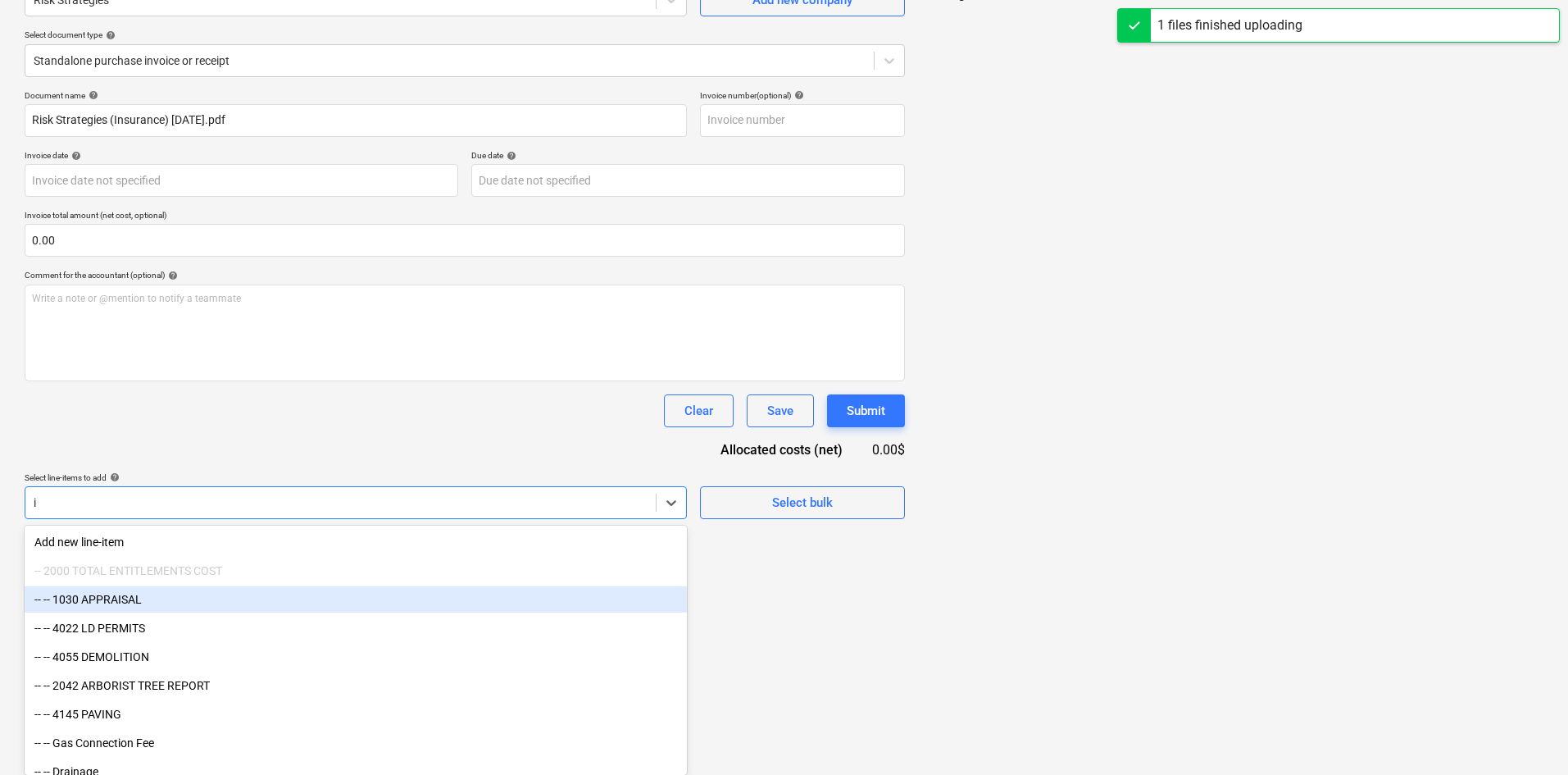
type input "Risk Strategies (Insurance) [DATE].pdf"
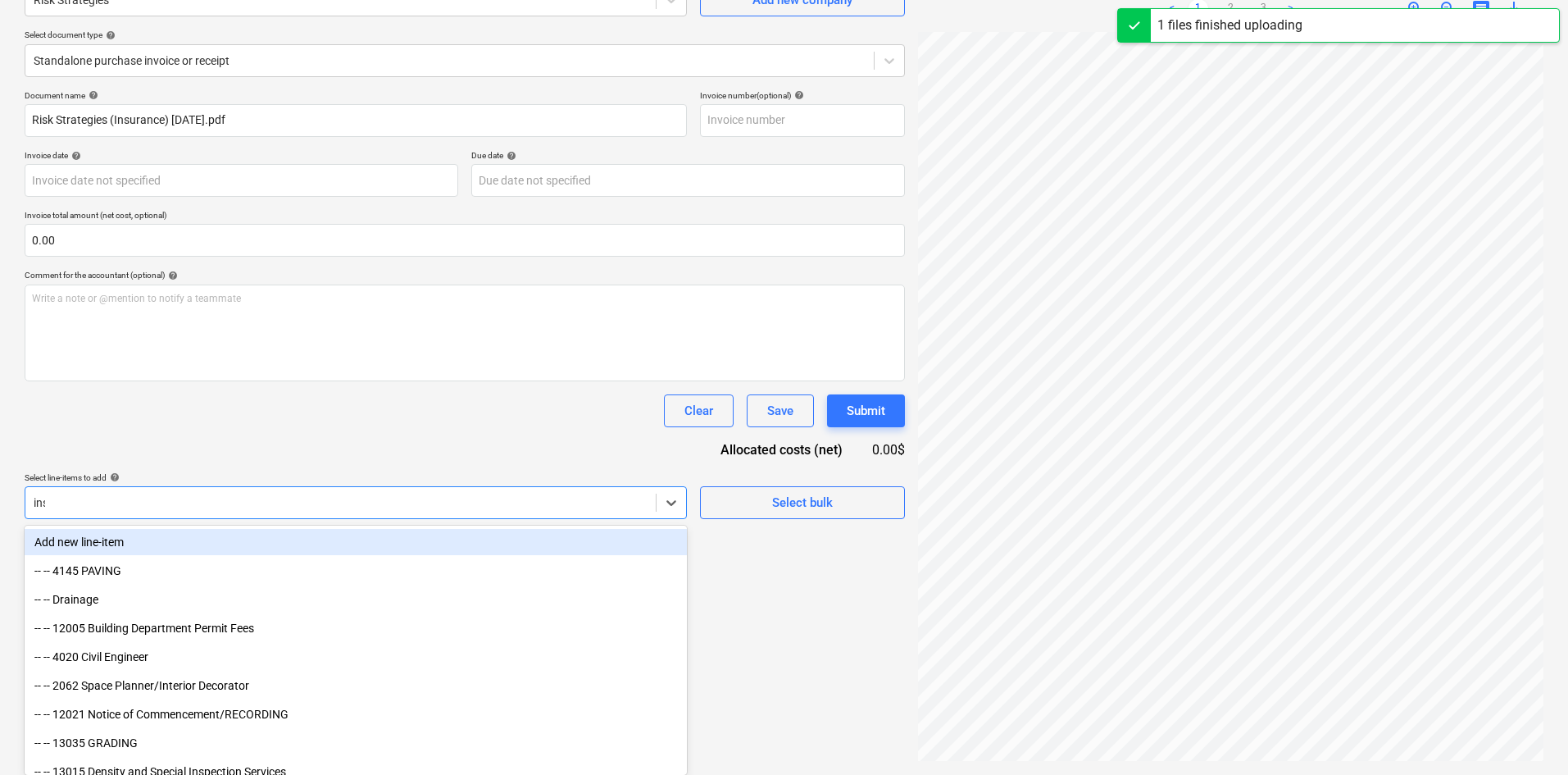
scroll to position [163, 0]
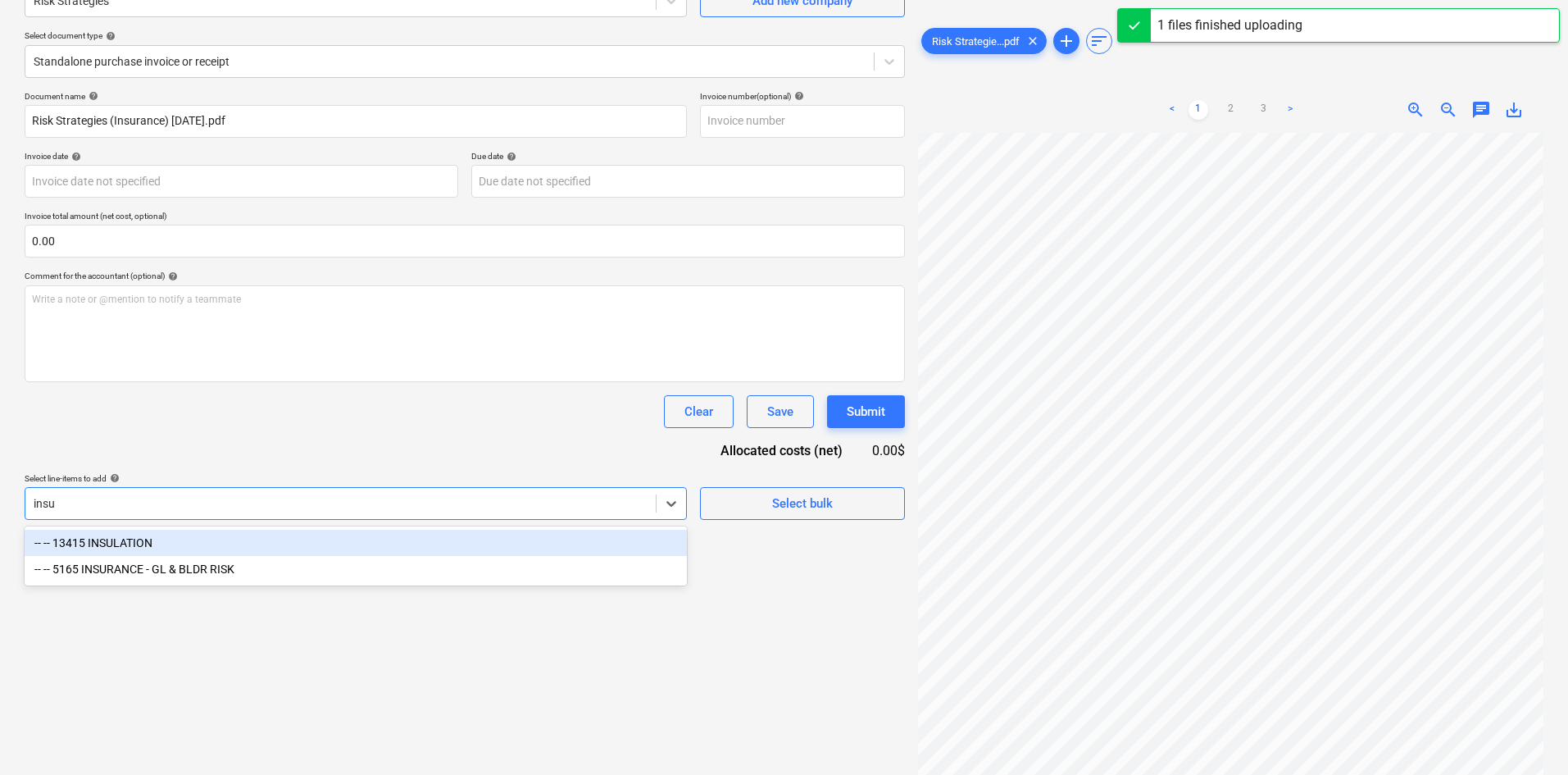
type input "insur"
click at [421, 549] on div "-- -- 5165 INSURANCE - GL & BLDR RISK" at bounding box center [356, 543] width 662 height 27
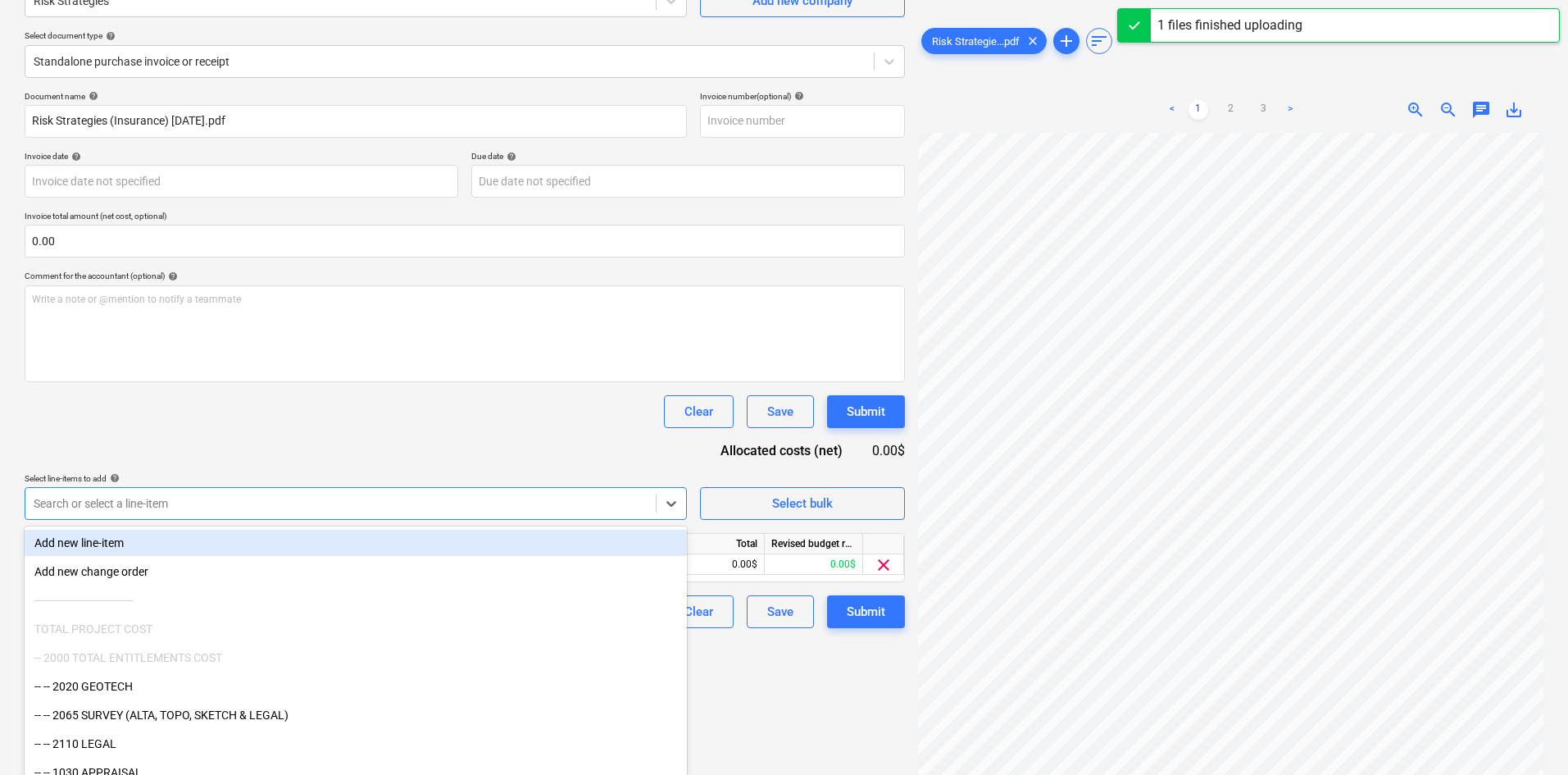
click at [517, 429] on div "Document name help Risk Strategies (Insurance) [DATE].pdf Invoice number (optio…" at bounding box center [465, 358] width 881 height 537
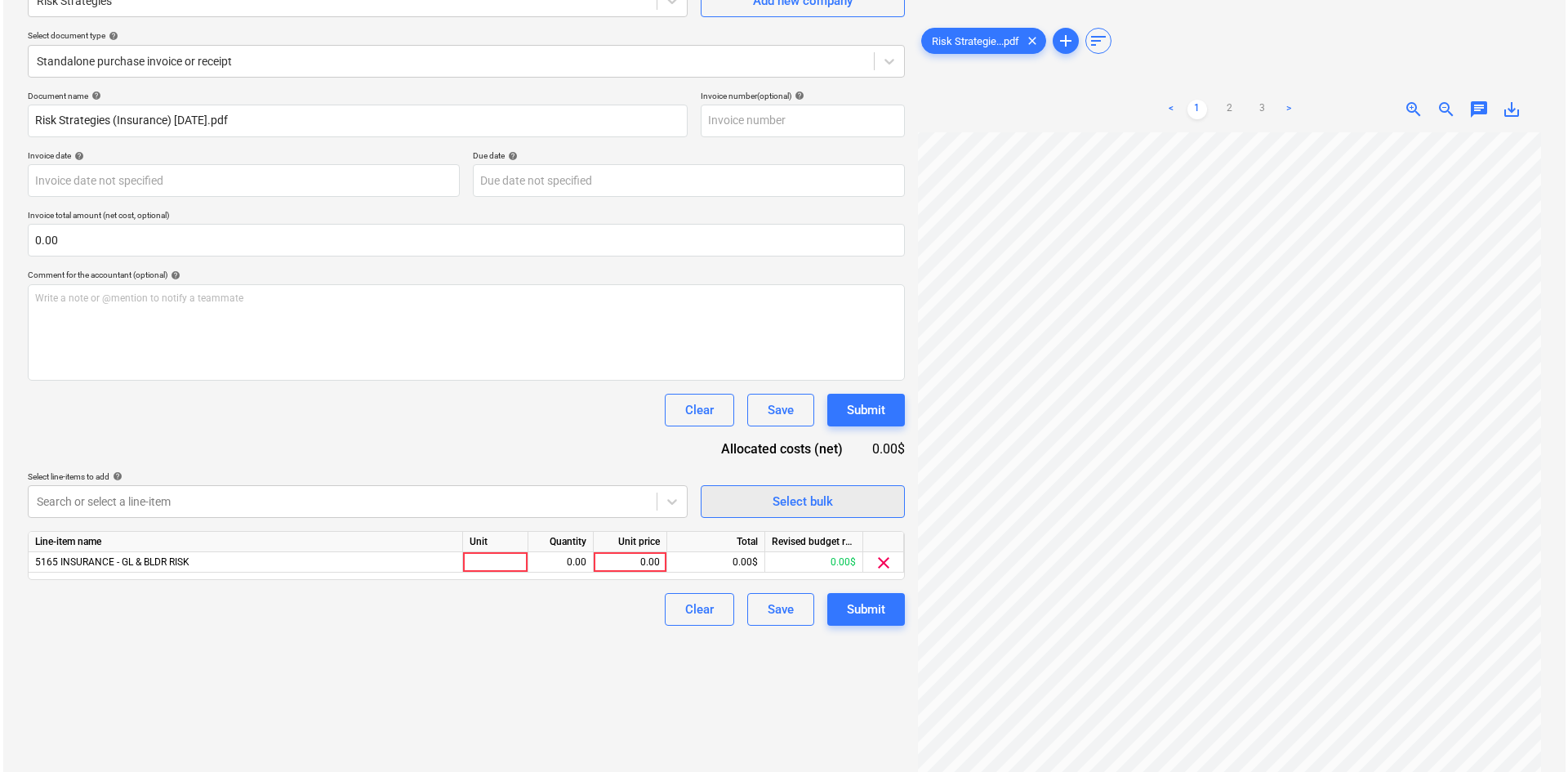
scroll to position [0, 21]
click at [1227, 110] on link "2" at bounding box center [1227, 110] width 20 height 20
click at [655, 563] on div "0.00" at bounding box center [626, 562] width 60 height 21
type input "558.60"
click at [578, 677] on div "Create new document Select company Risk Strategies Add new company Select docum…" at bounding box center [462, 341] width 890 height 847
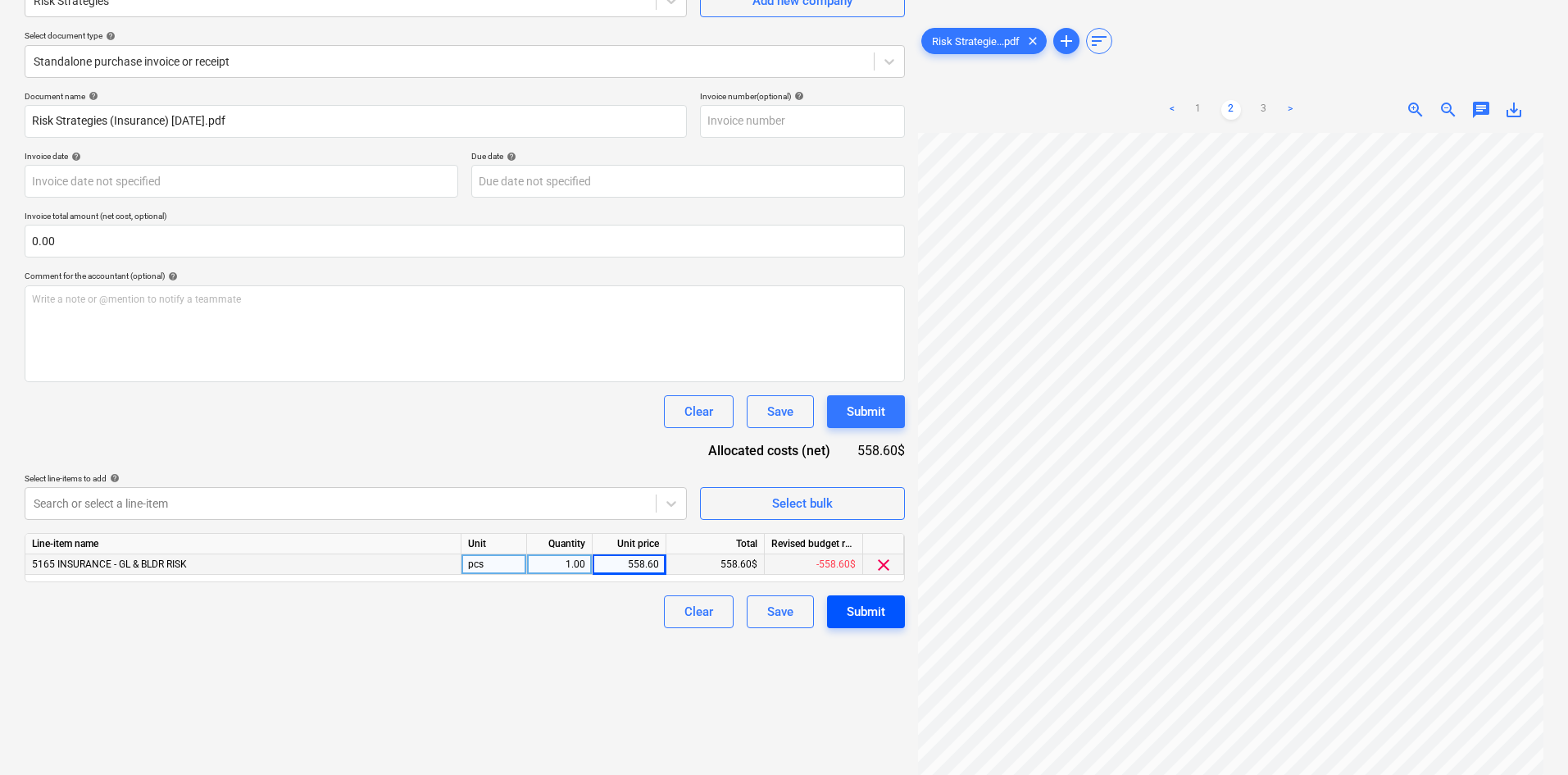
click at [878, 611] on div "Submit" at bounding box center [866, 612] width 38 height 22
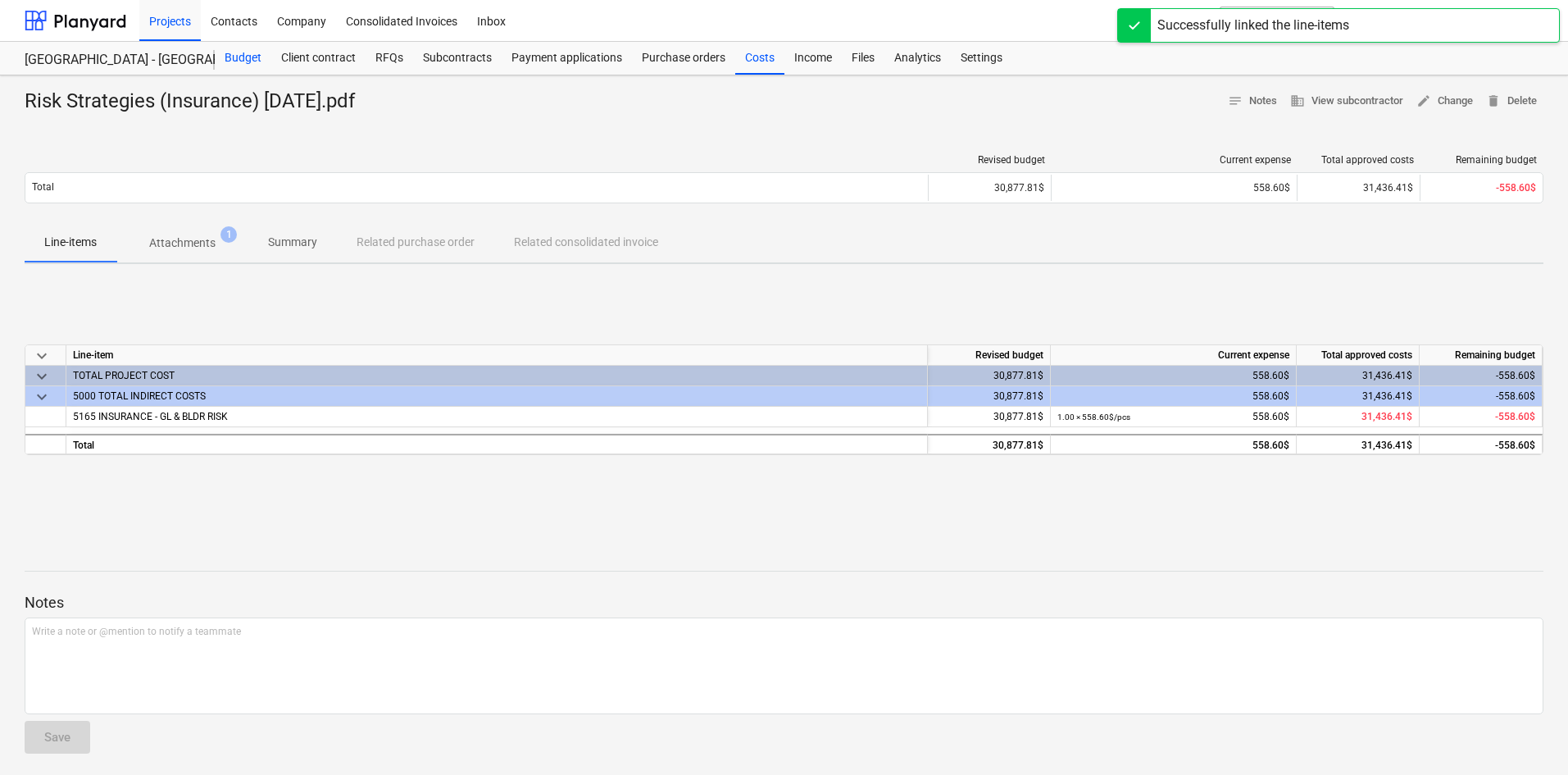
click at [253, 66] on div "Budget" at bounding box center [242, 57] width 56 height 32
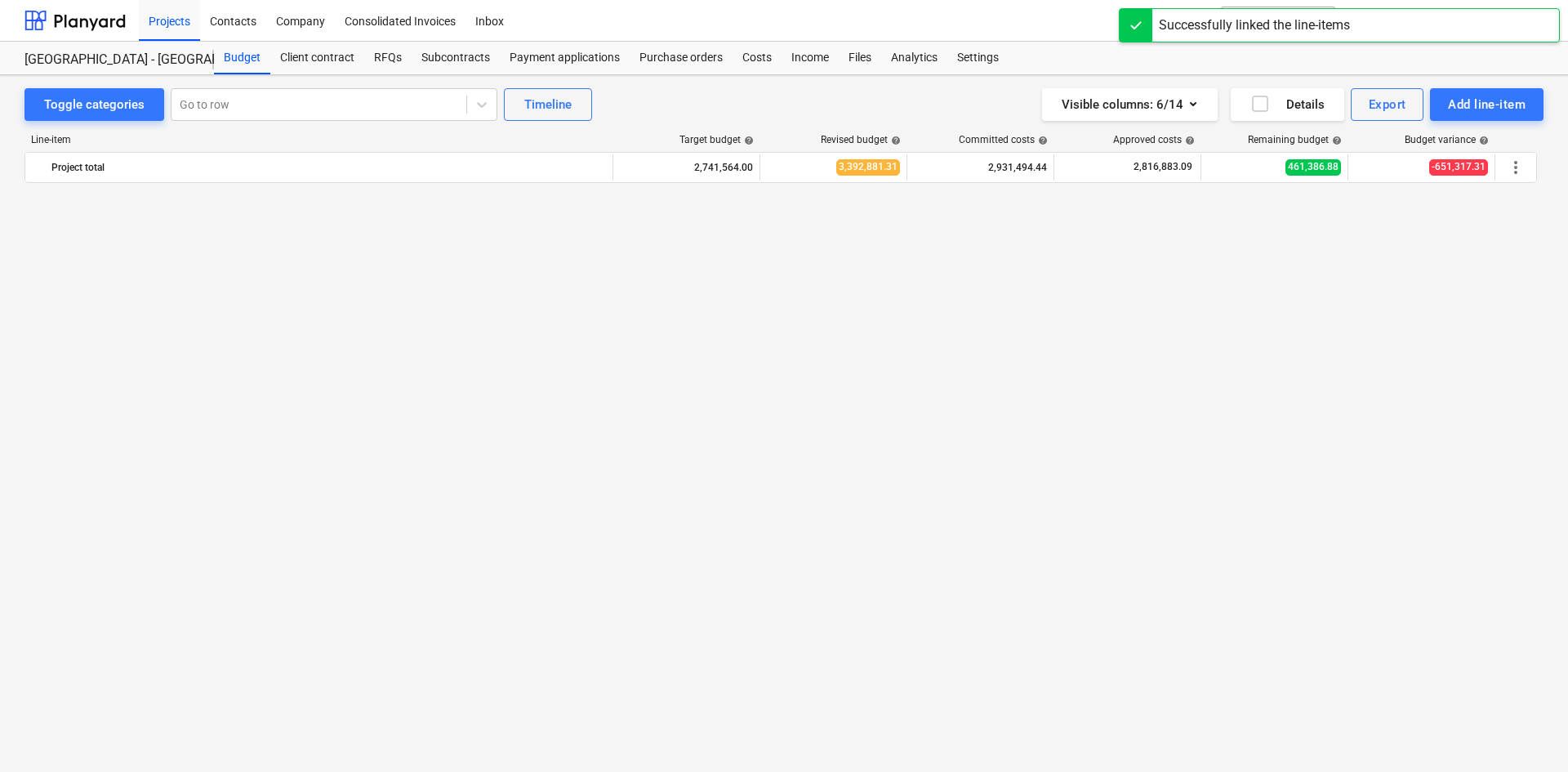
scroll to position [2143, 0]
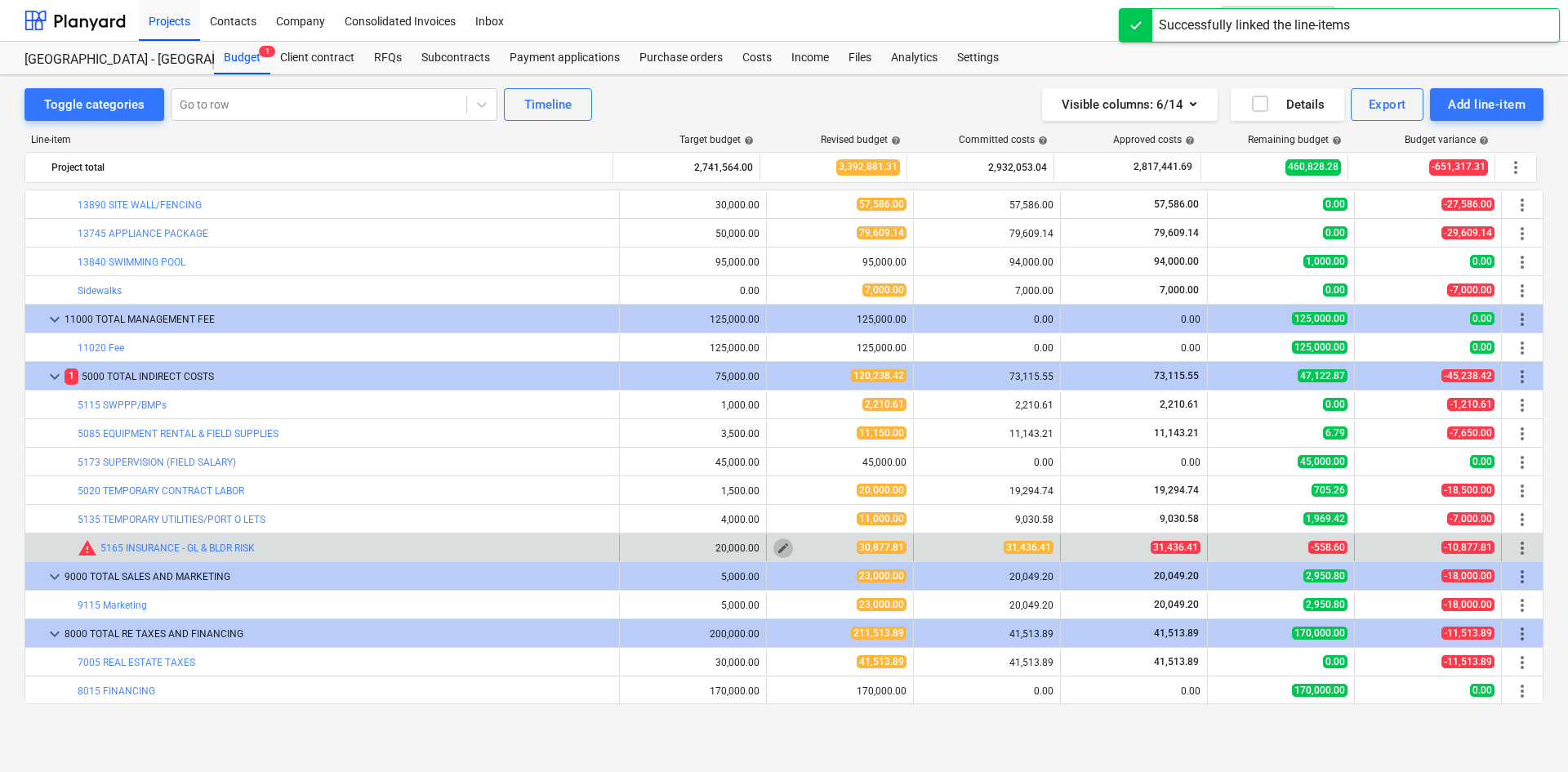
click at [782, 547] on span "edit" at bounding box center [783, 547] width 13 height 13
type textarea "x"
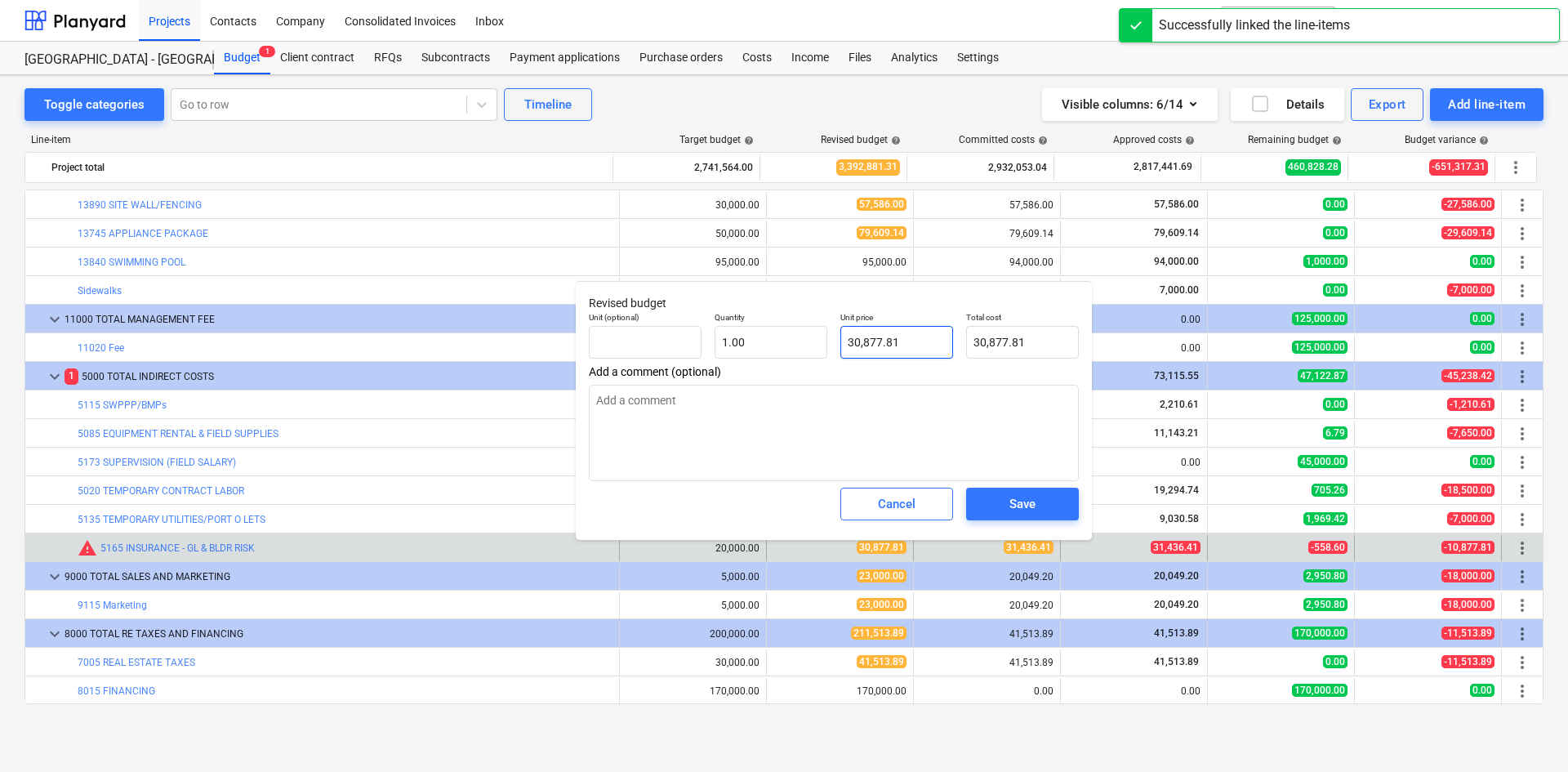
type input "30877.81"
drag, startPoint x: 921, startPoint y: 344, endPoint x: 753, endPoint y: 345, distance: 168.0
click at [753, 345] on div "Unit (optional) Quantity 1.00 Unit price 30877.81 Total cost 30,877.81" at bounding box center [833, 335] width 503 height 60
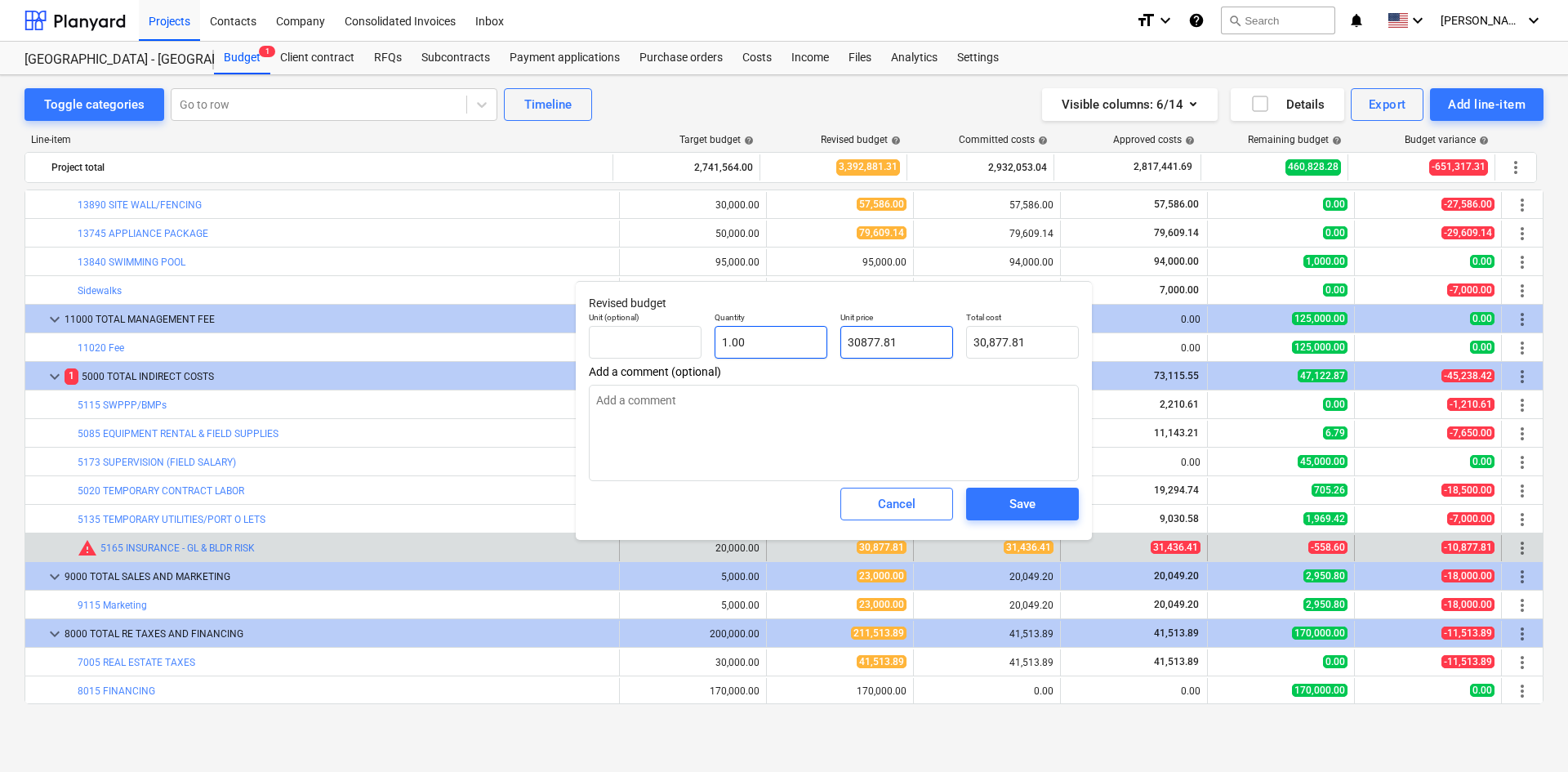
type textarea "x"
type input "3"
type input "3.00"
type textarea "x"
type input "31"
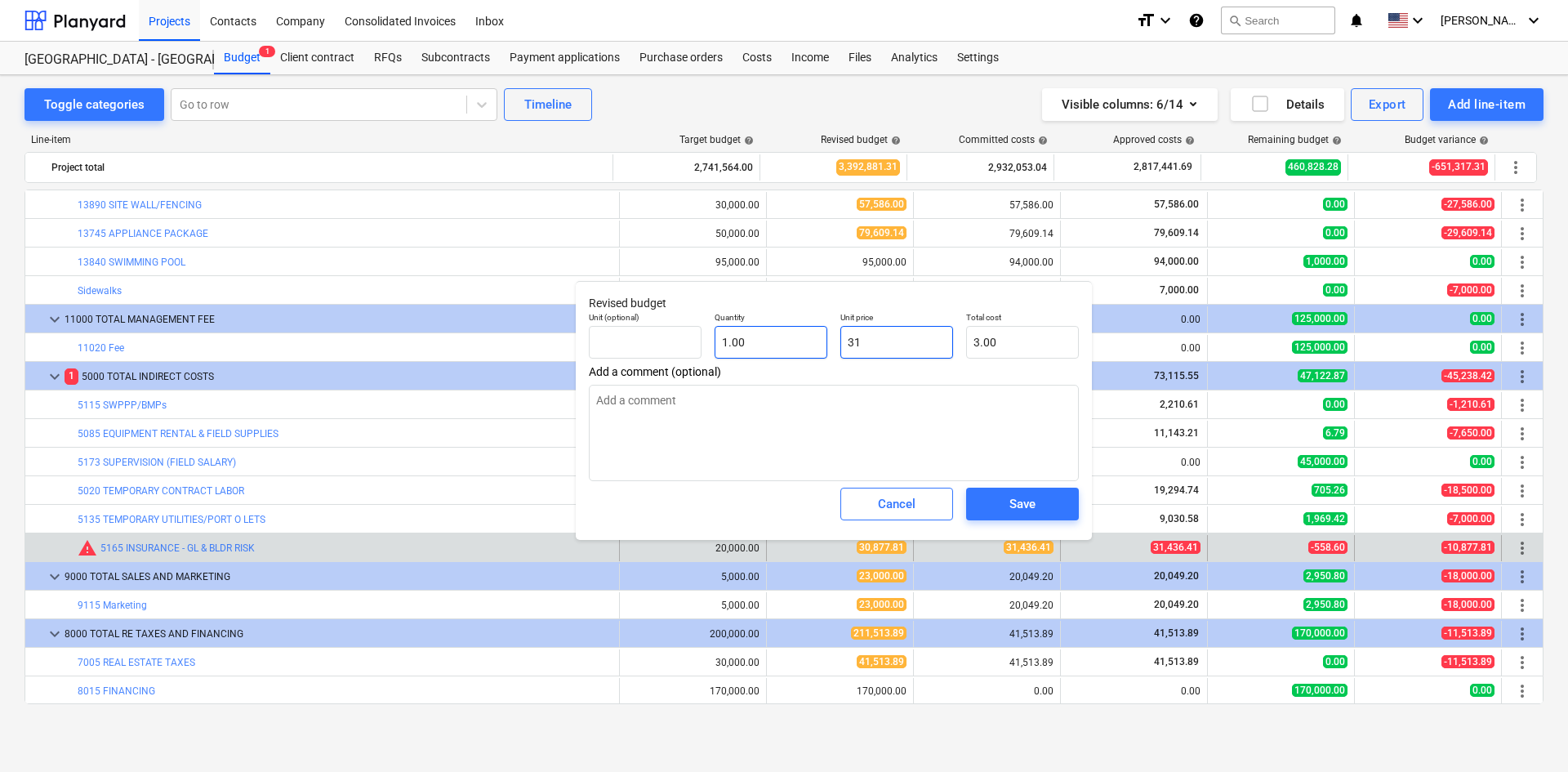
type input "31.00"
type textarea "x"
type input "314"
type input "314.00"
type textarea "x"
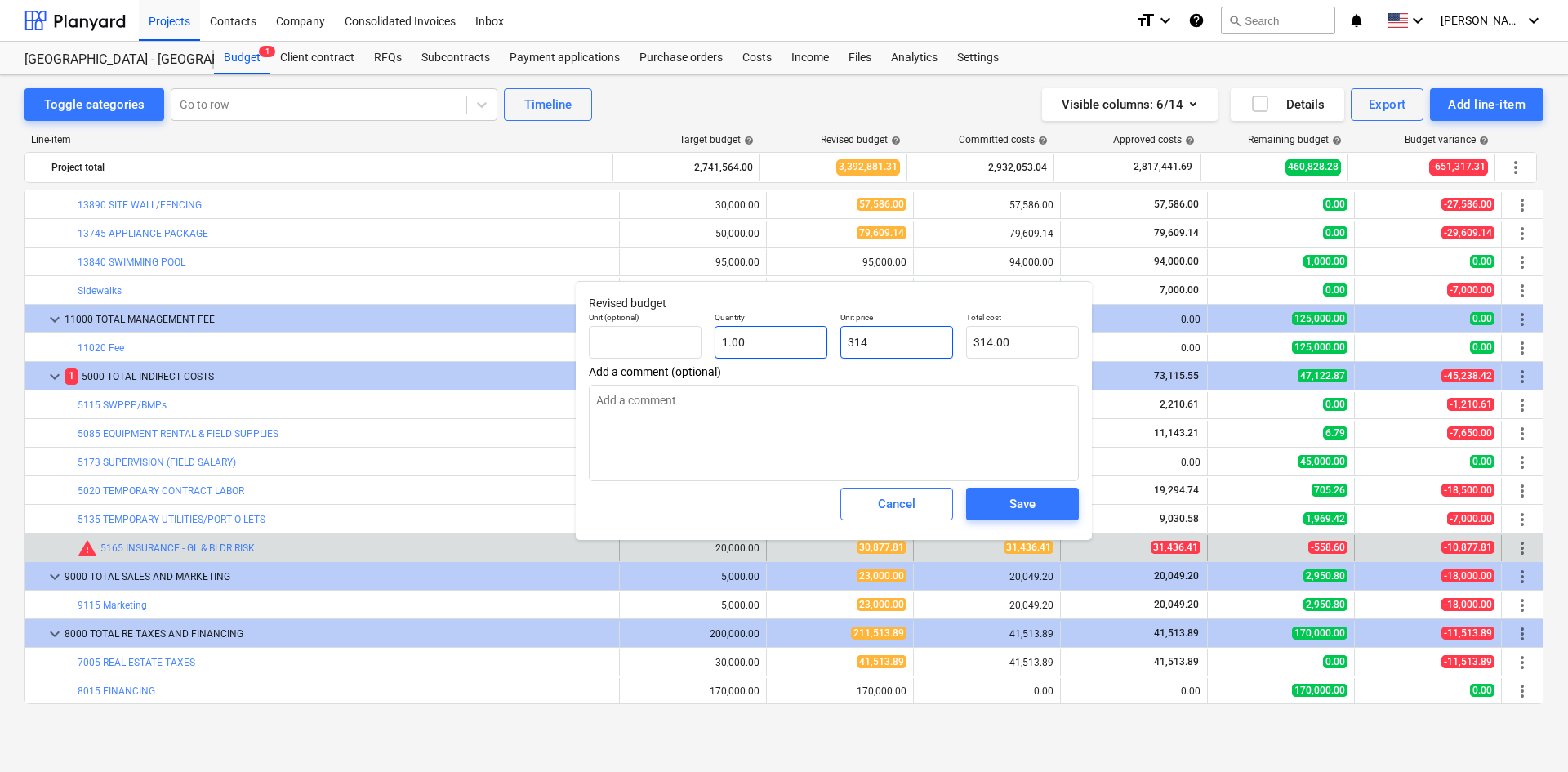
type input "3143"
type input "3,143.00"
type textarea "x"
type input "31436"
type input "31,436.00"
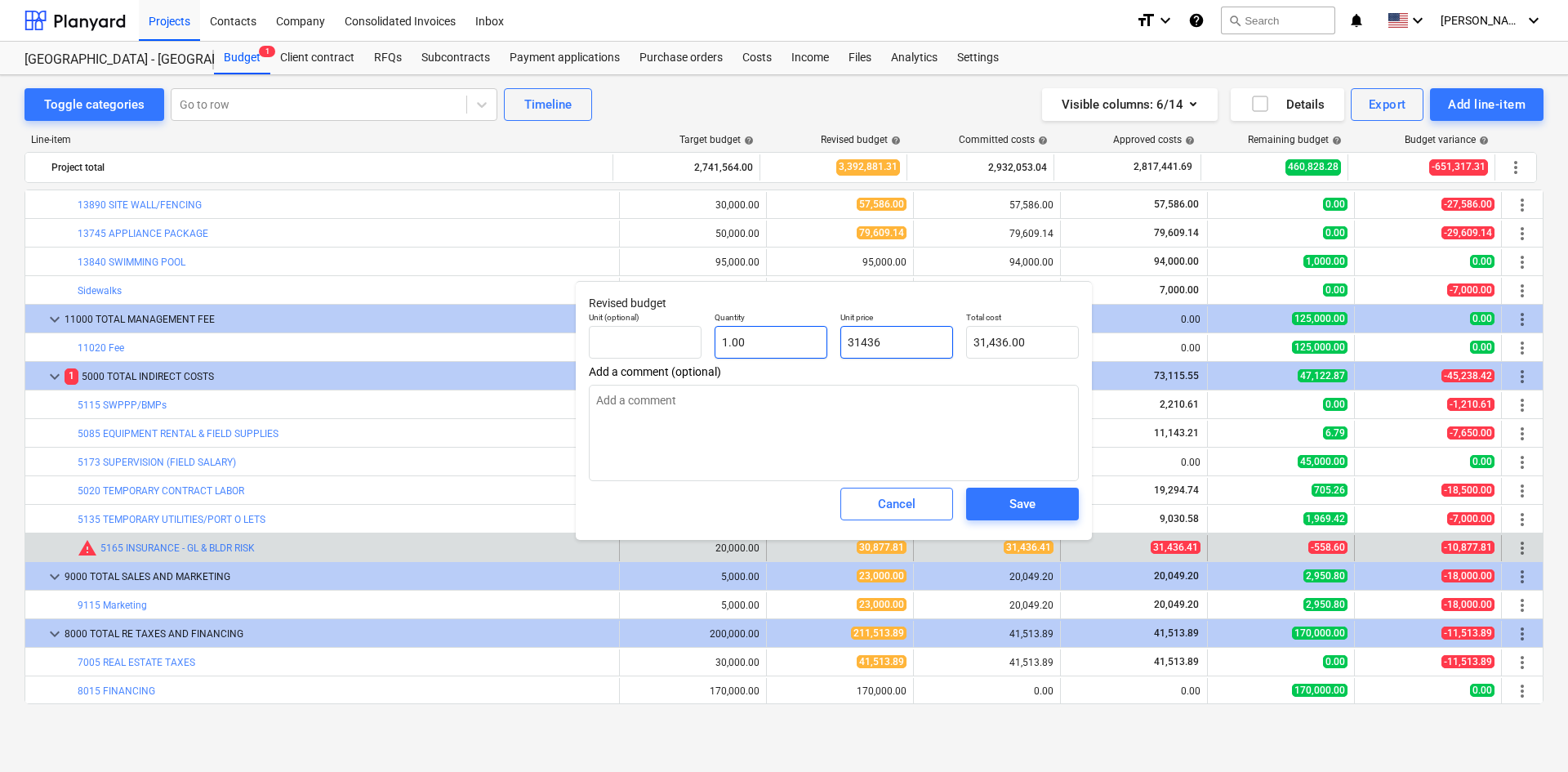
type textarea "x"
type input "31436."
type textarea "x"
type input "31436.5"
type input "31,436.50"
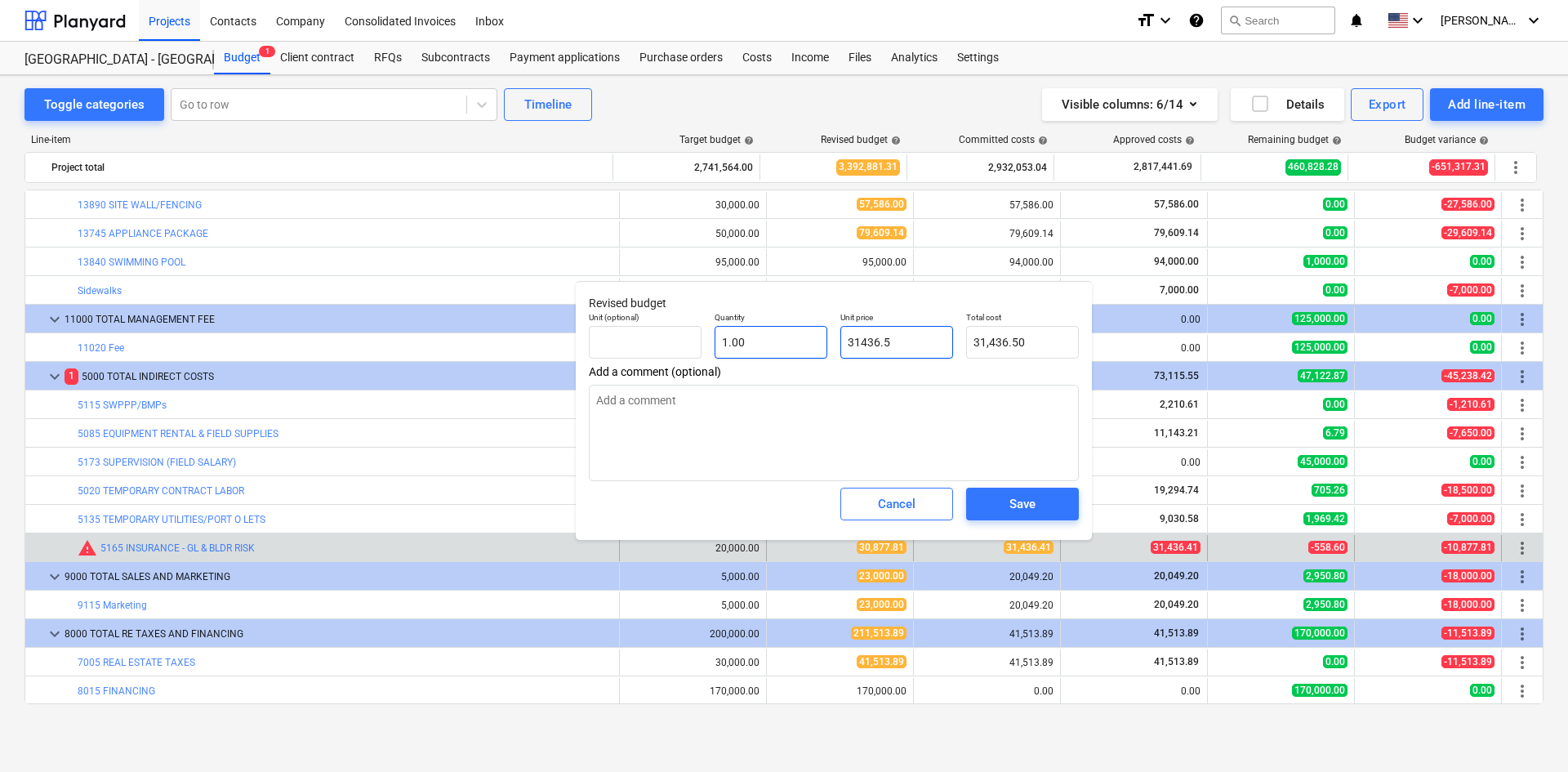
type textarea "x"
type input "31436.51"
type input "31,436.51"
type input "31436.51"
type textarea "x"
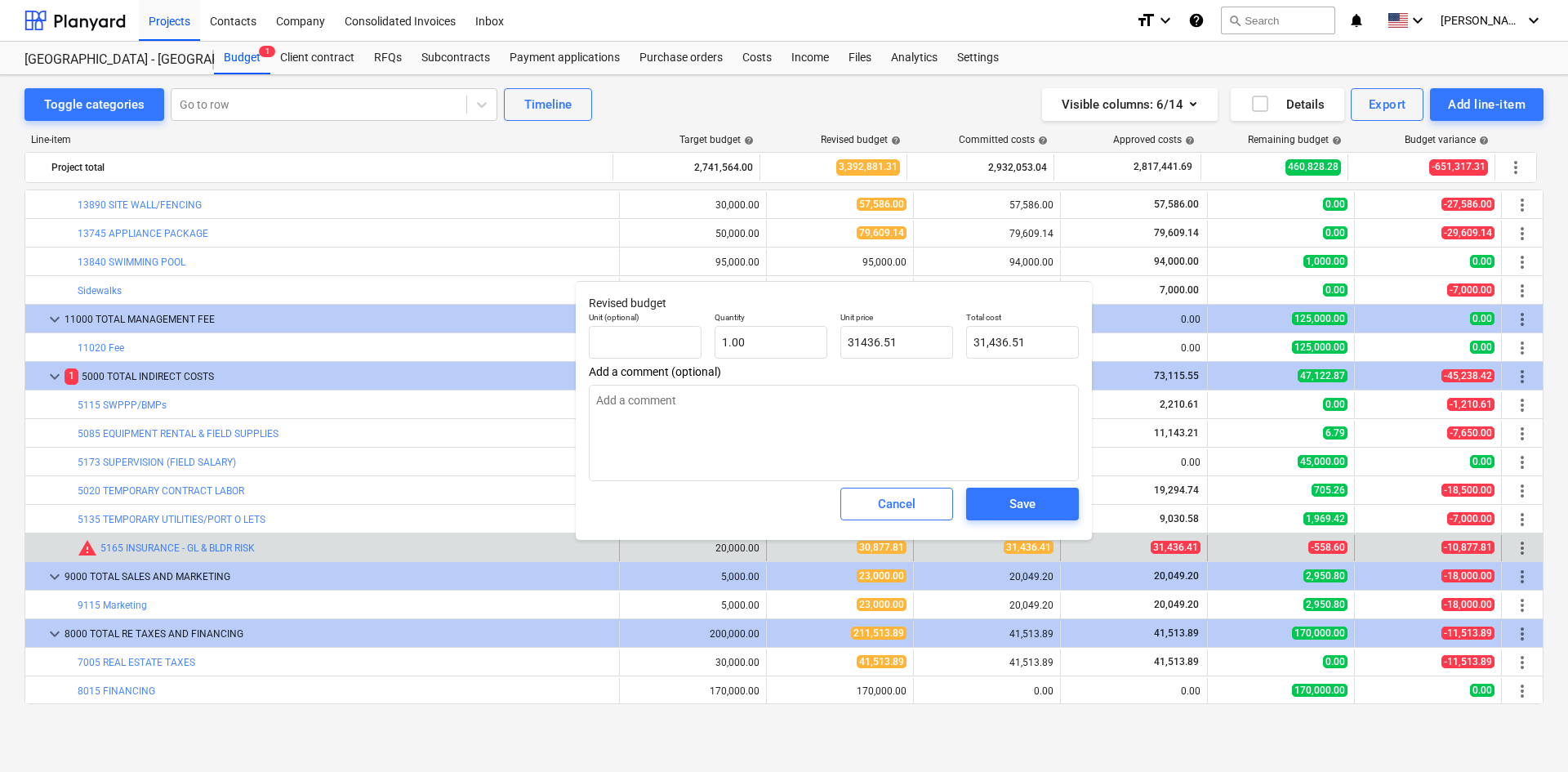
type input "31,436.51"
click at [1011, 483] on div "Save" at bounding box center [1022, 503] width 126 height 46
click at [1011, 493] on button "Save" at bounding box center [1022, 503] width 113 height 32
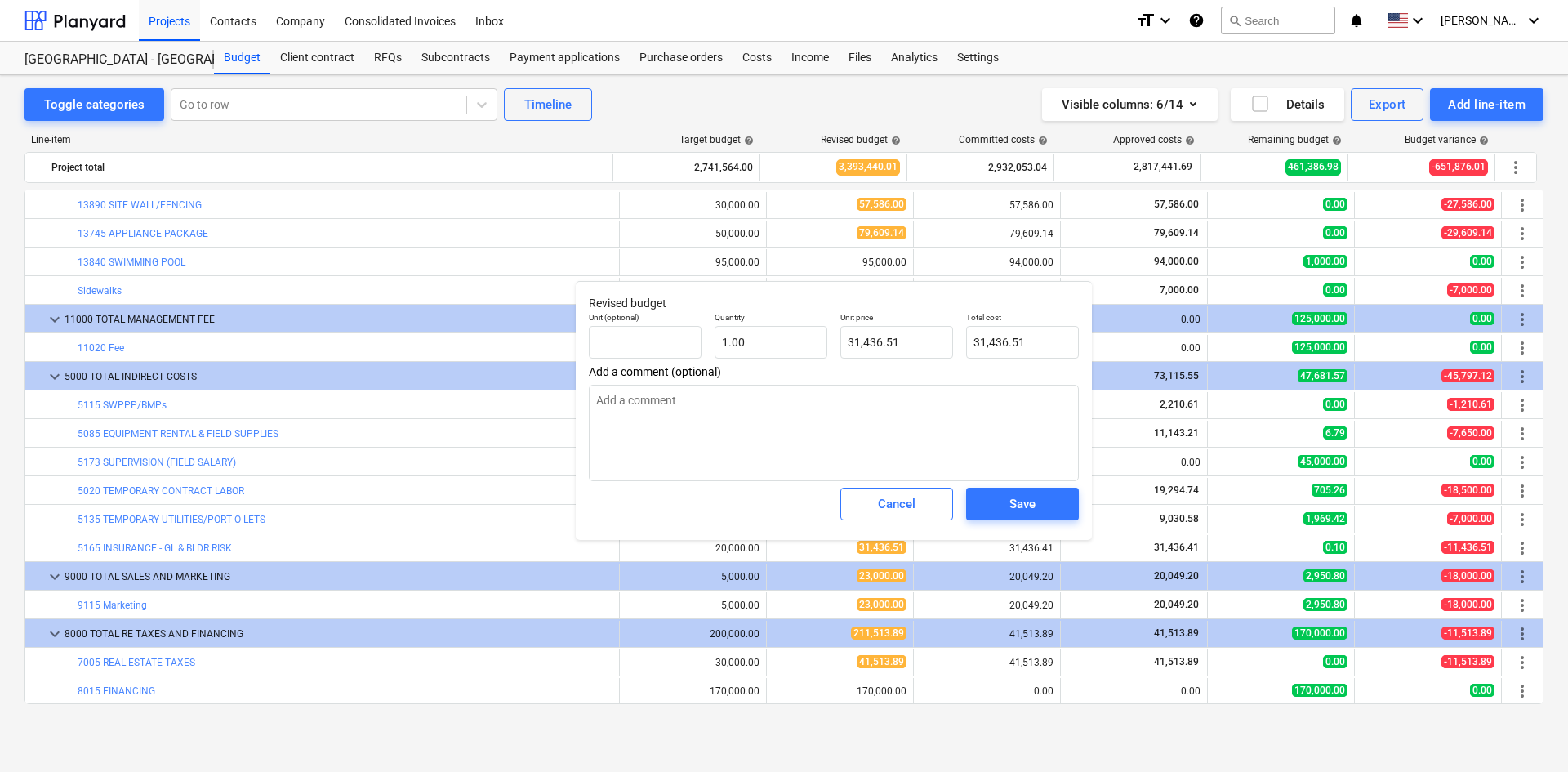
type textarea "x"
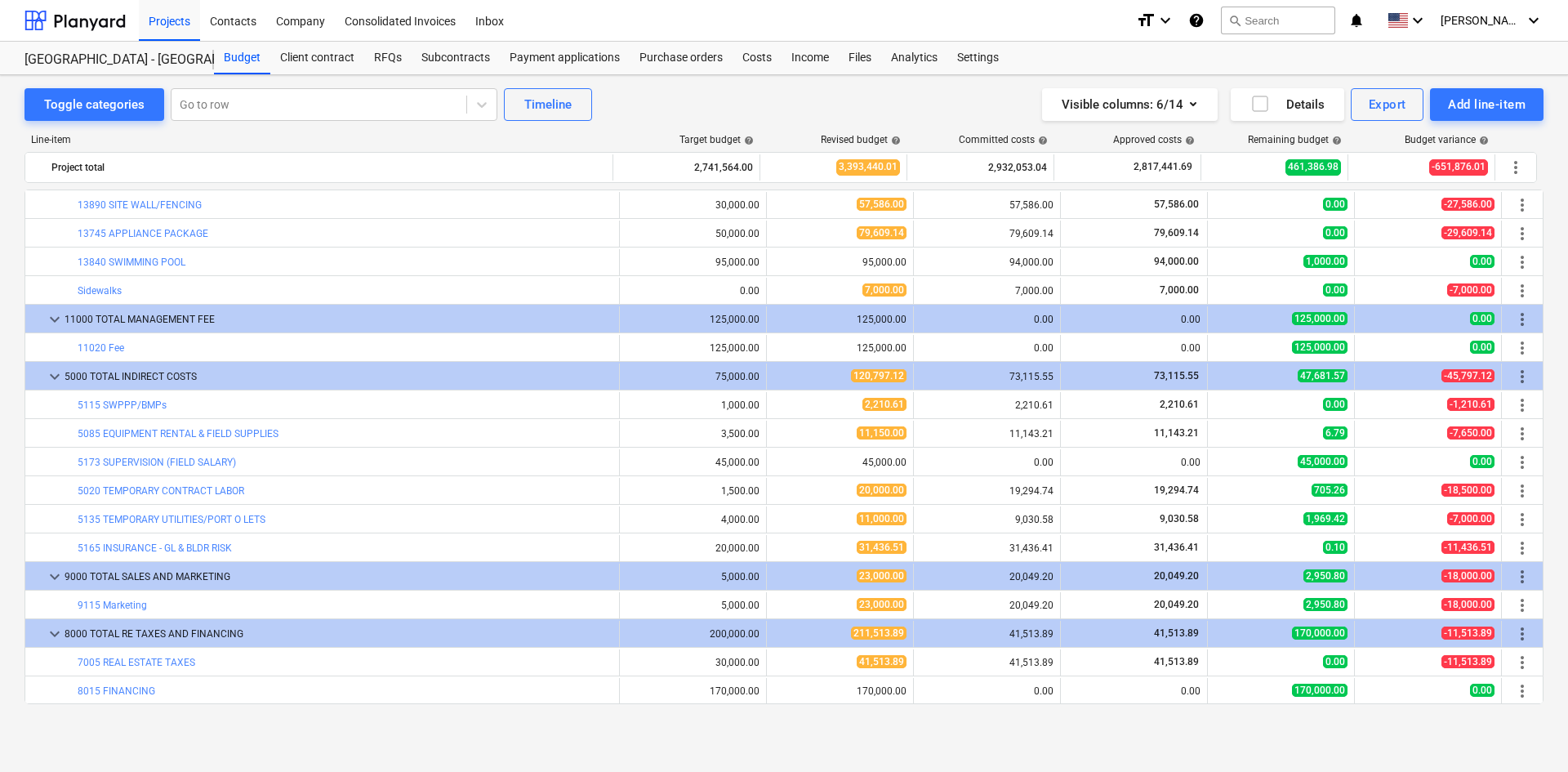
click at [647, 733] on div "Toggle categories Go to row Timeline Visible columns : 6/14 Details Export Add …" at bounding box center [784, 406] width 1568 height 661
click at [684, 105] on div "Toggle categories Go to row Timeline Visible columns : 6/14 Details Export Add …" at bounding box center [784, 104] width 1519 height 32
